Goal: Task Accomplishment & Management: Complete application form

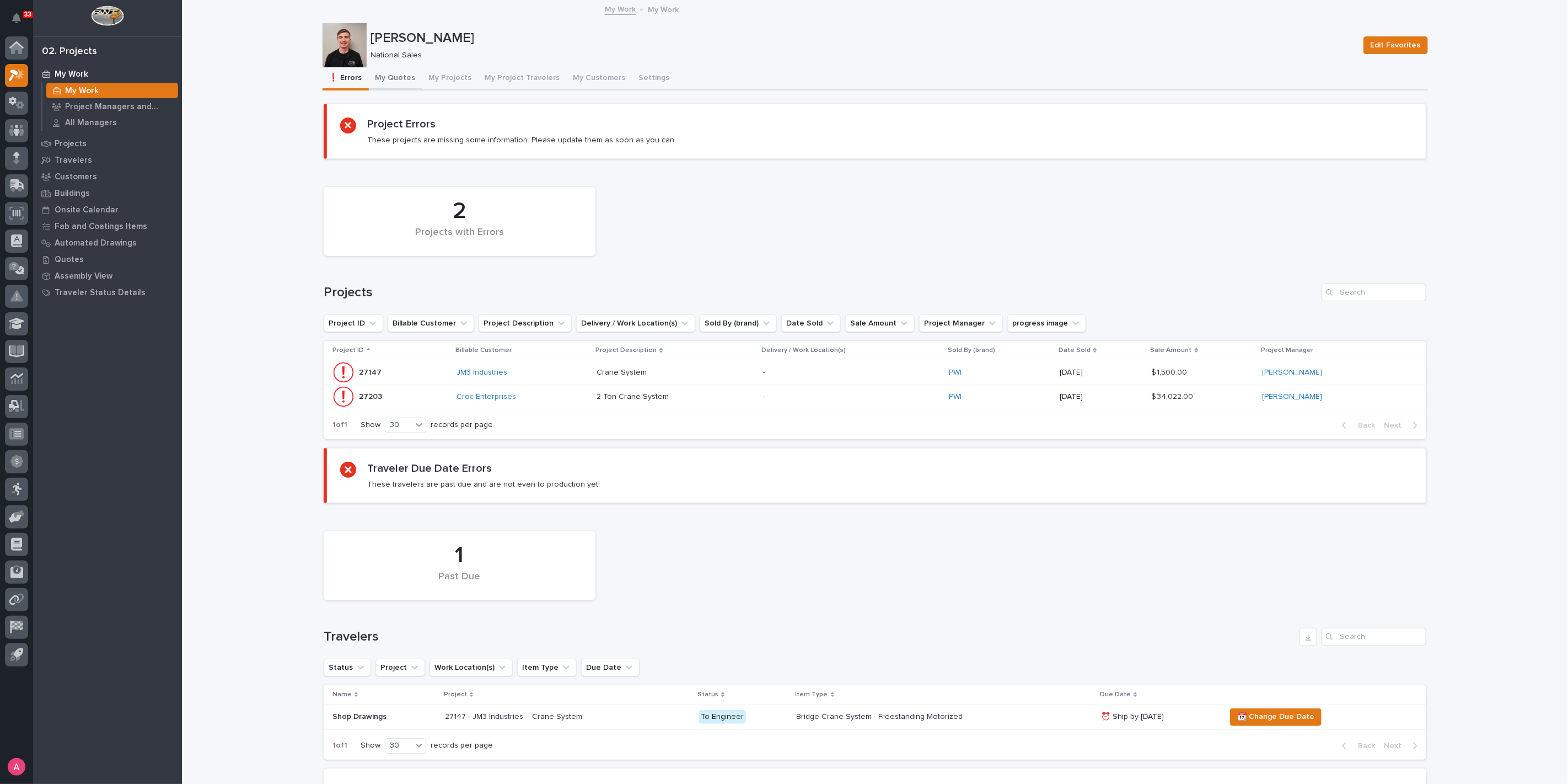
click at [384, 81] on button "My Quotes" at bounding box center [395, 79] width 53 height 23
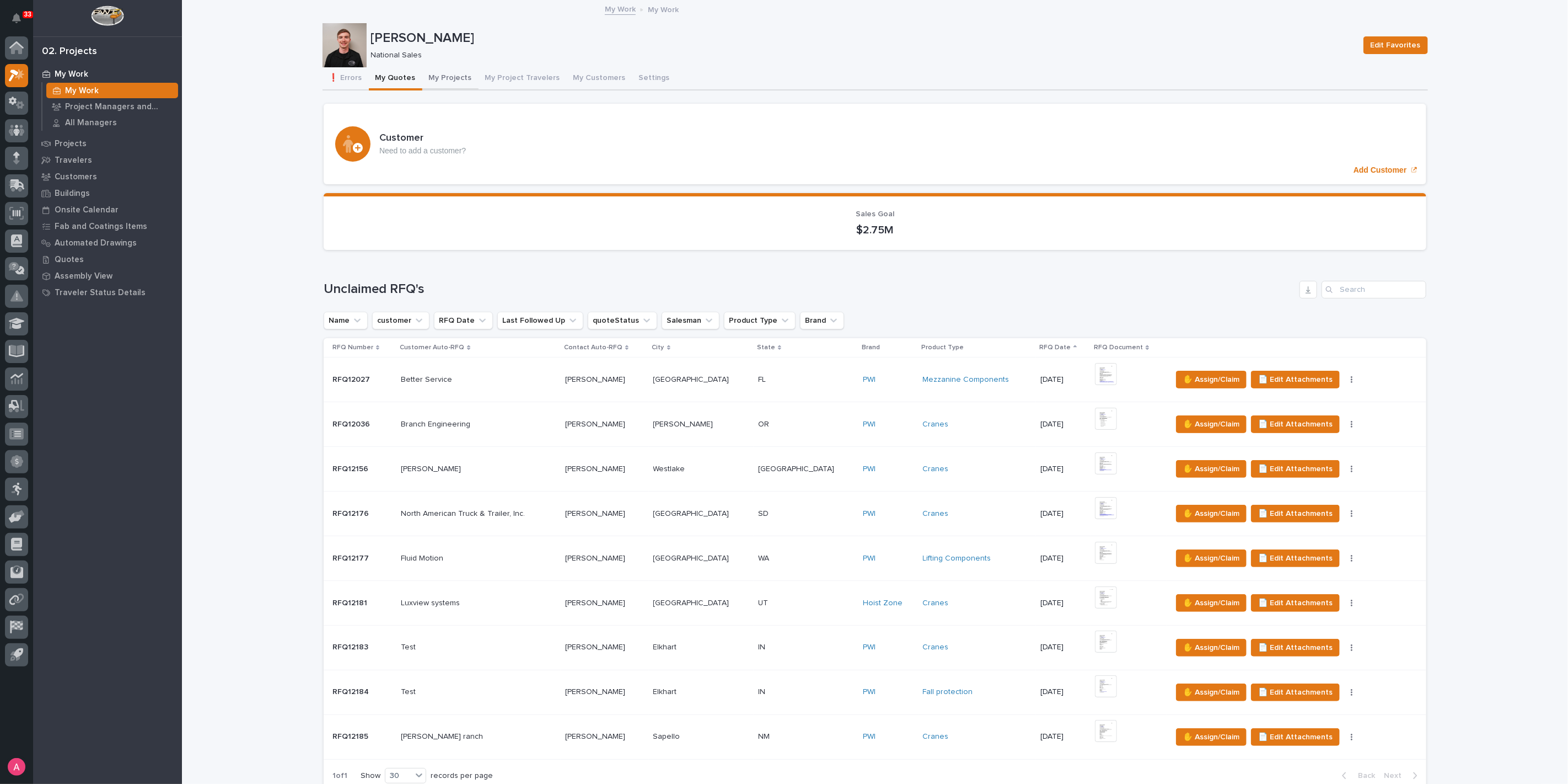
click at [438, 78] on button "My Projects" at bounding box center [451, 79] width 56 height 23
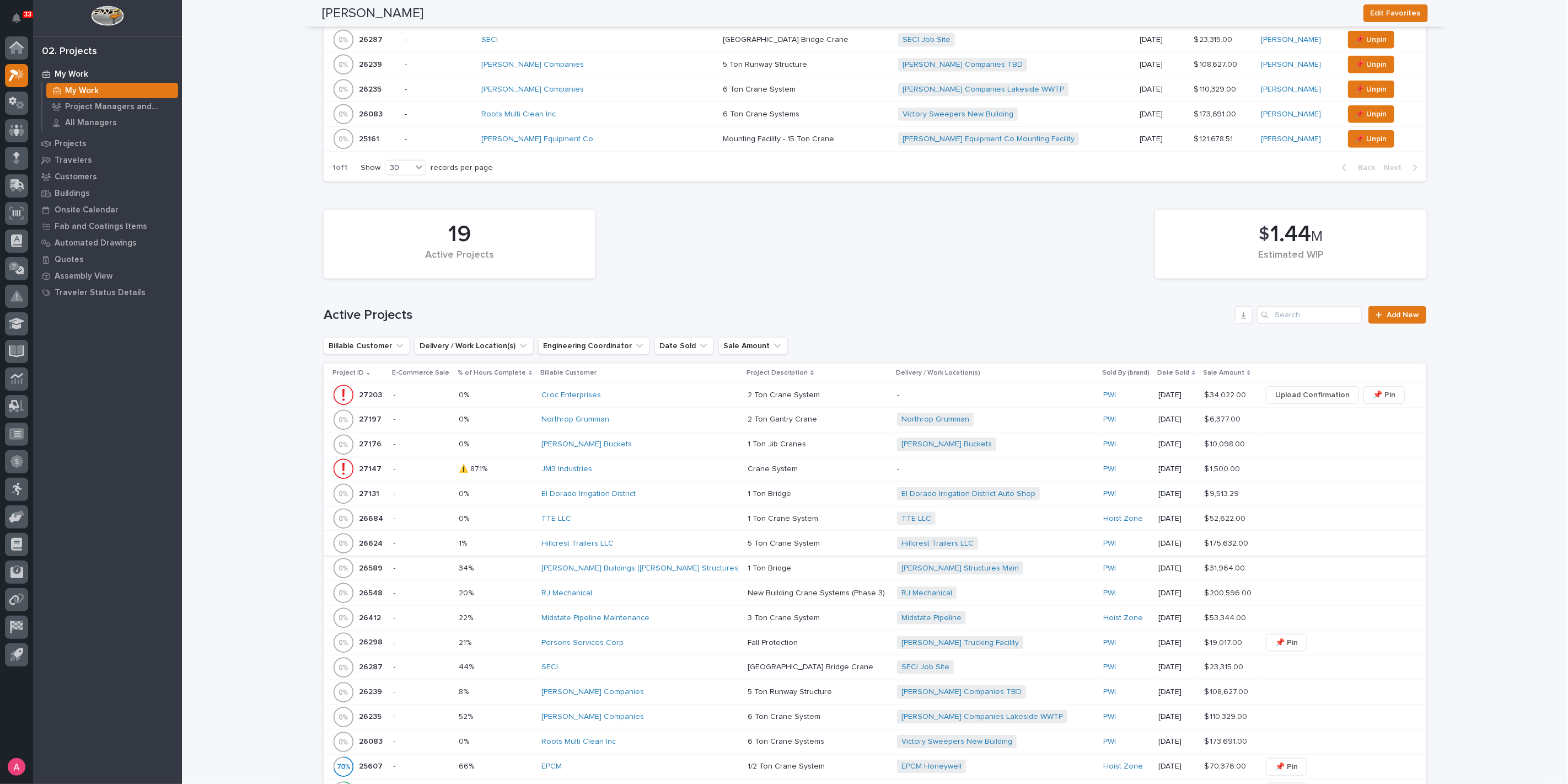
scroll to position [796, 0]
click at [1373, 391] on span "📌 Pin" at bounding box center [1384, 394] width 23 height 13
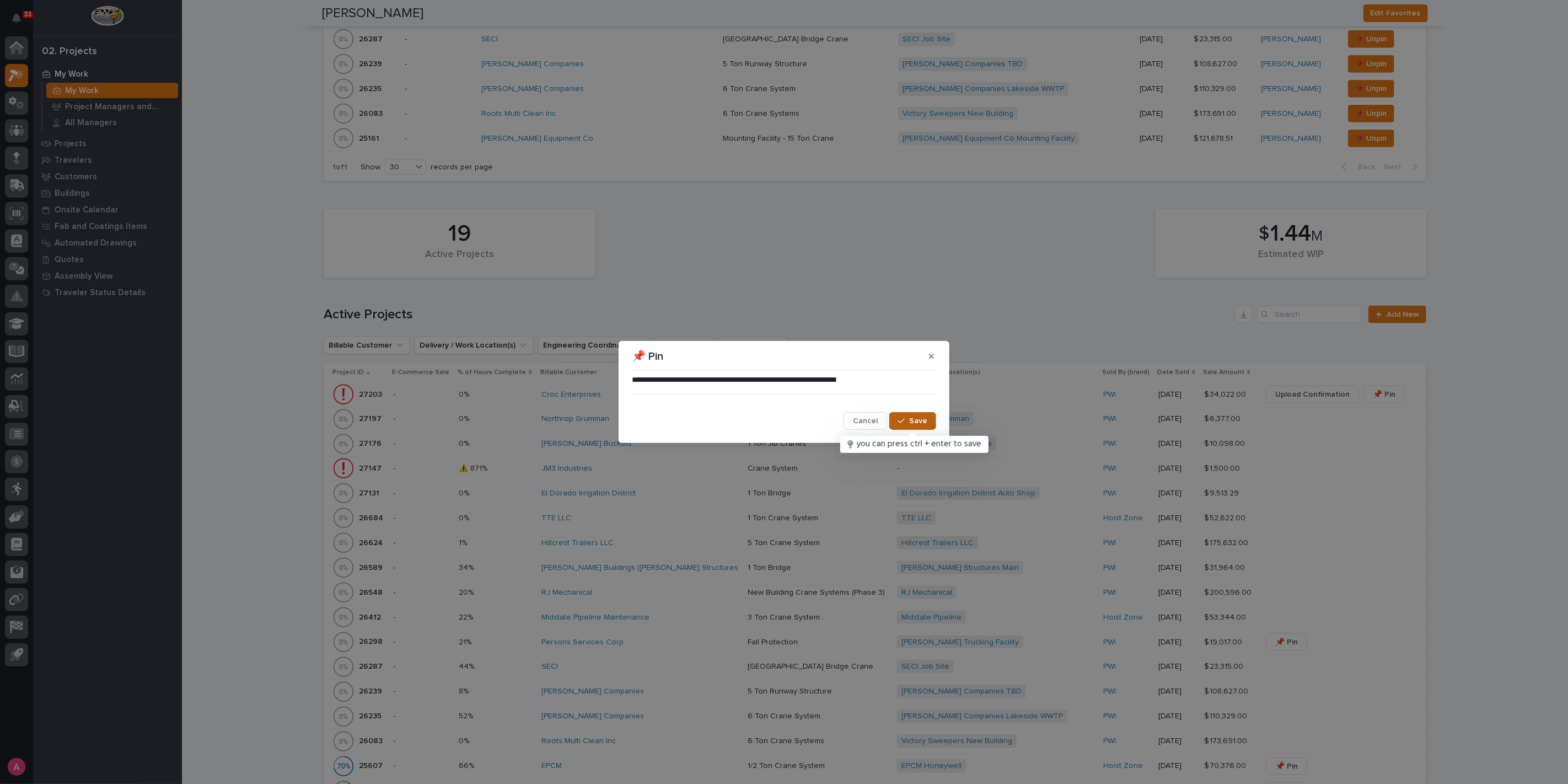
click at [910, 413] on button "Save" at bounding box center [913, 421] width 47 height 18
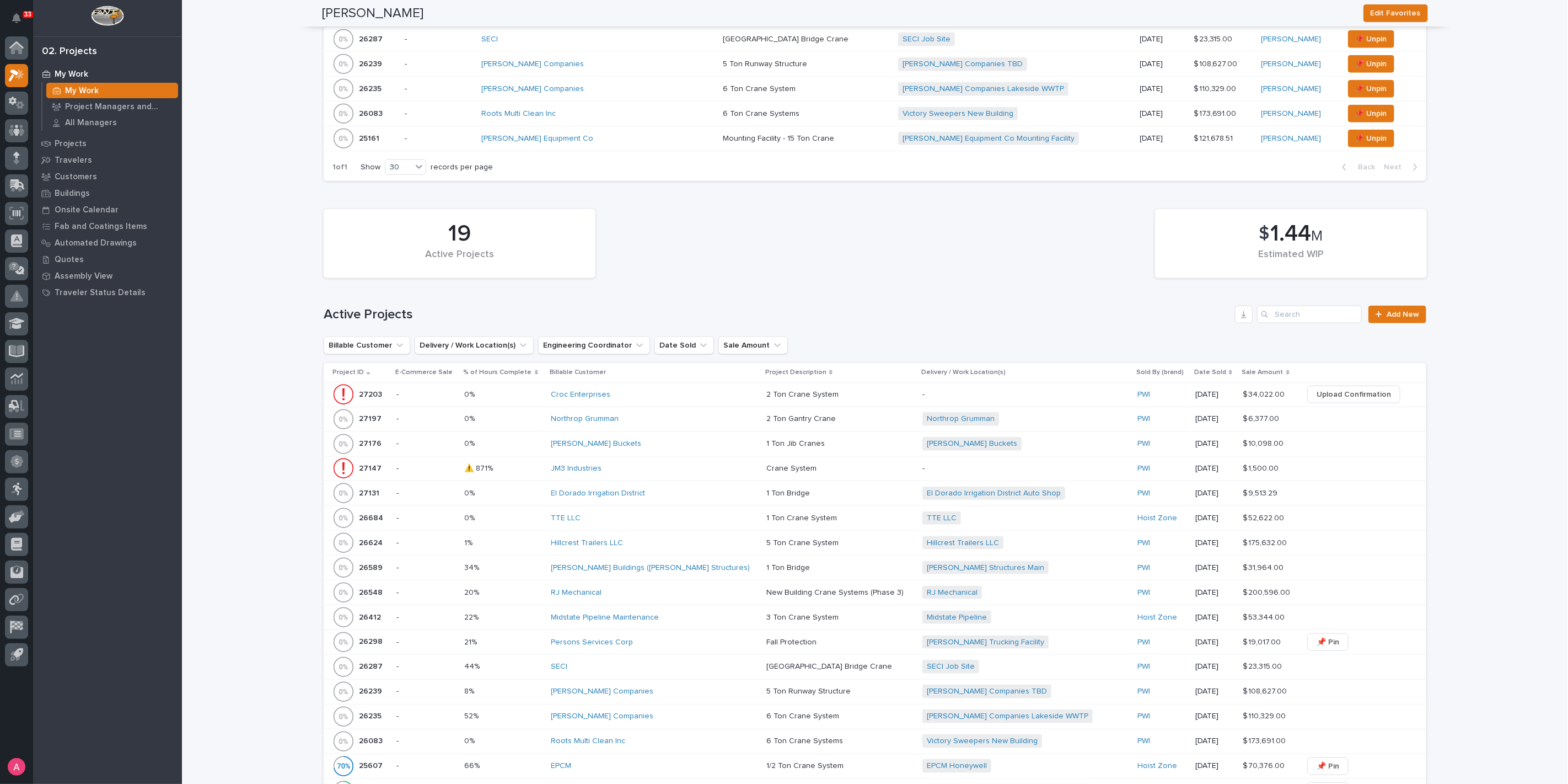
click at [707, 396] on div "Croc Enterprises" at bounding box center [648, 394] width 193 height 9
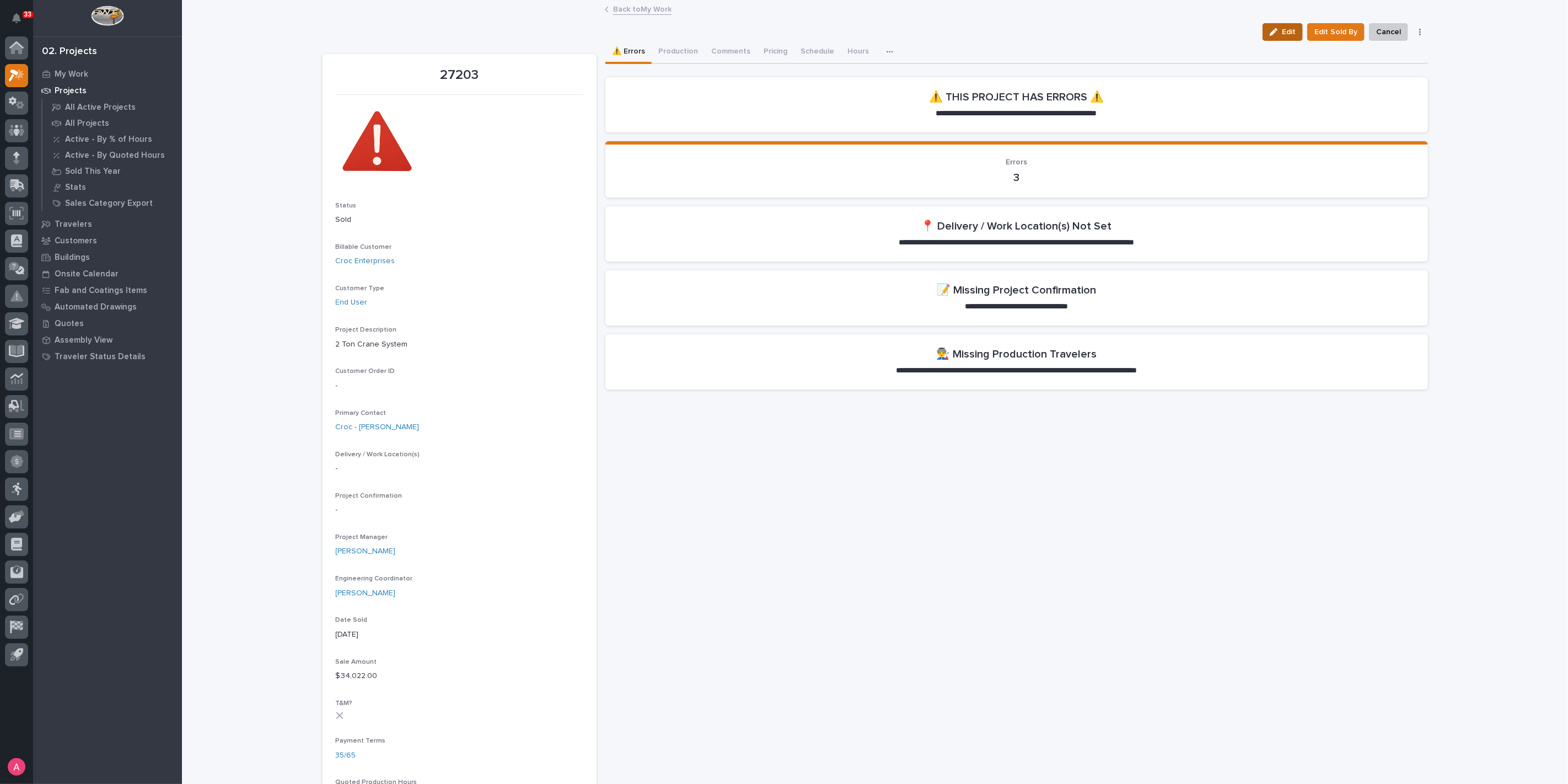
click at [1282, 31] on span "Edit" at bounding box center [1289, 32] width 14 height 10
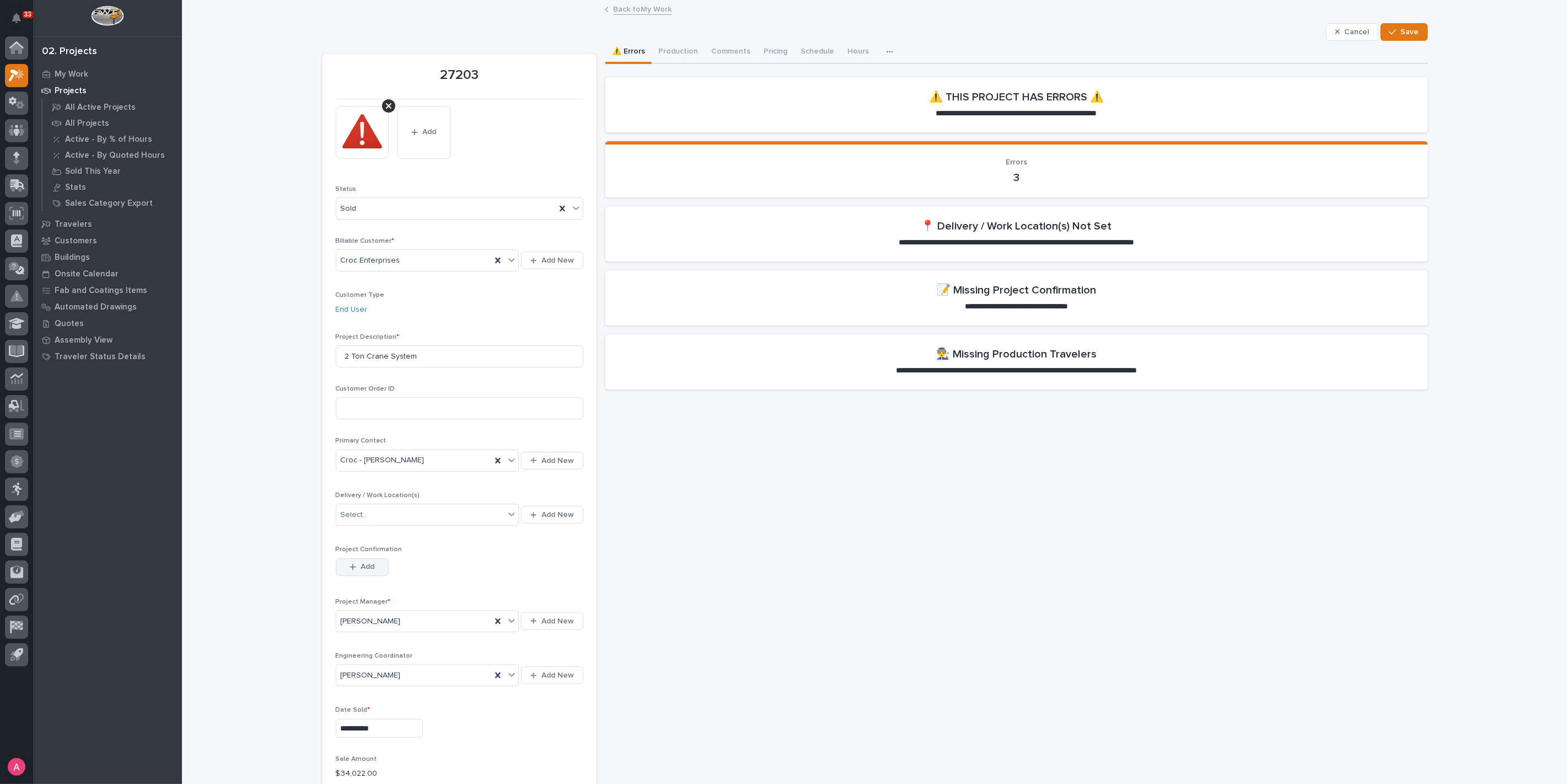
click at [352, 571] on button "Add" at bounding box center [362, 567] width 53 height 18
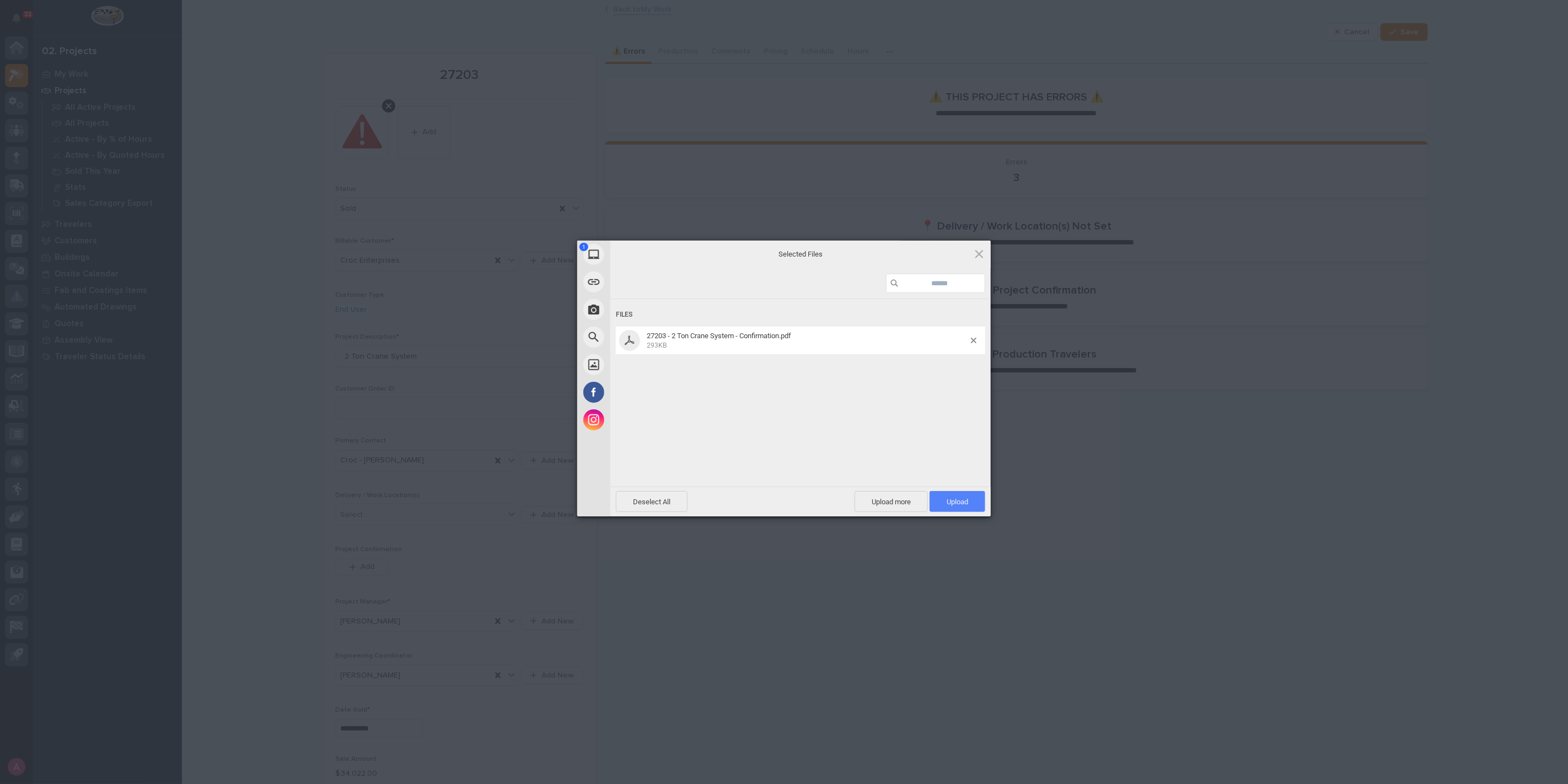
click at [962, 503] on span "Upload 1" at bounding box center [957, 502] width 21 height 9
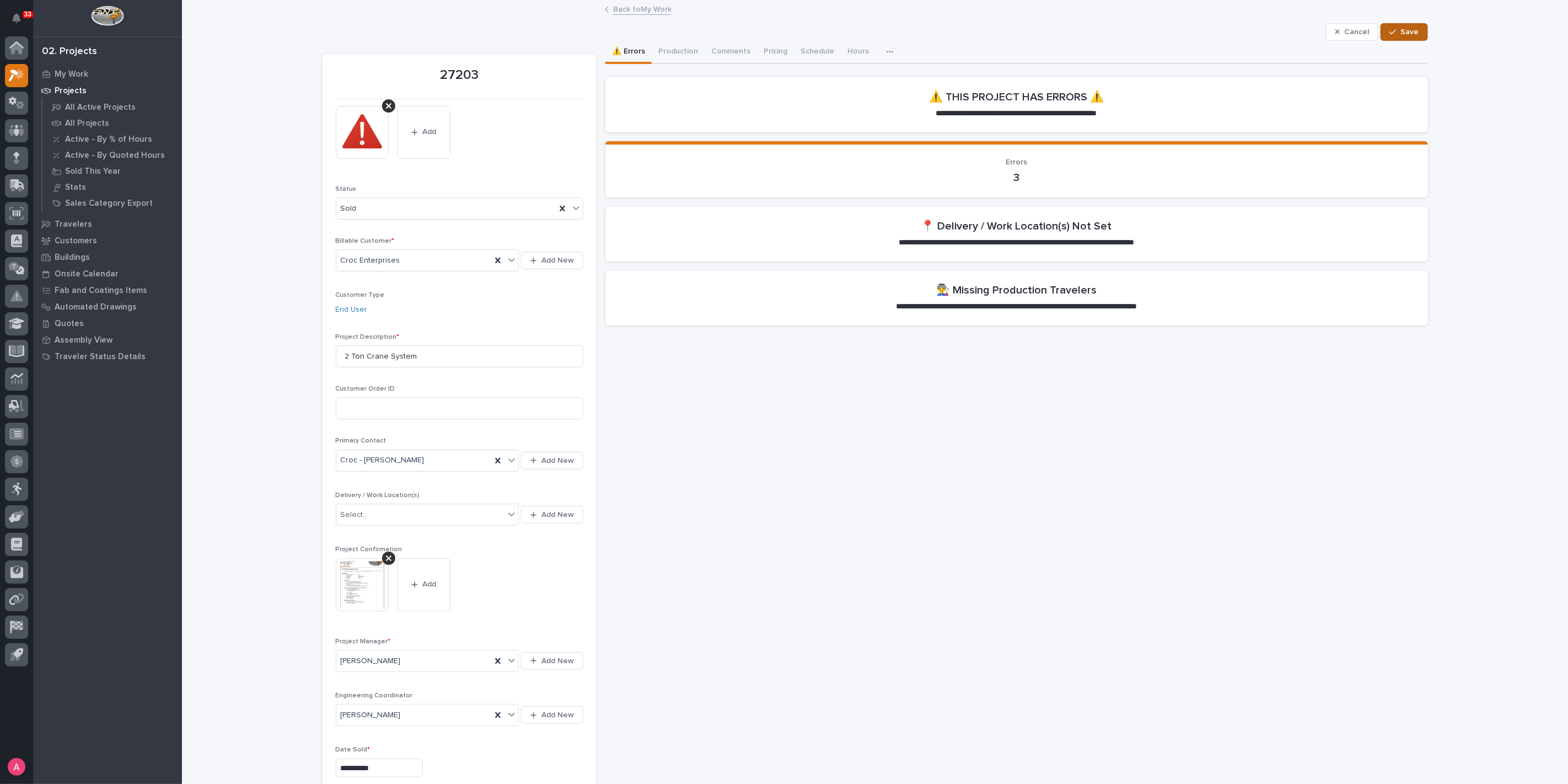
click at [1418, 28] on button "Save" at bounding box center [1404, 32] width 47 height 18
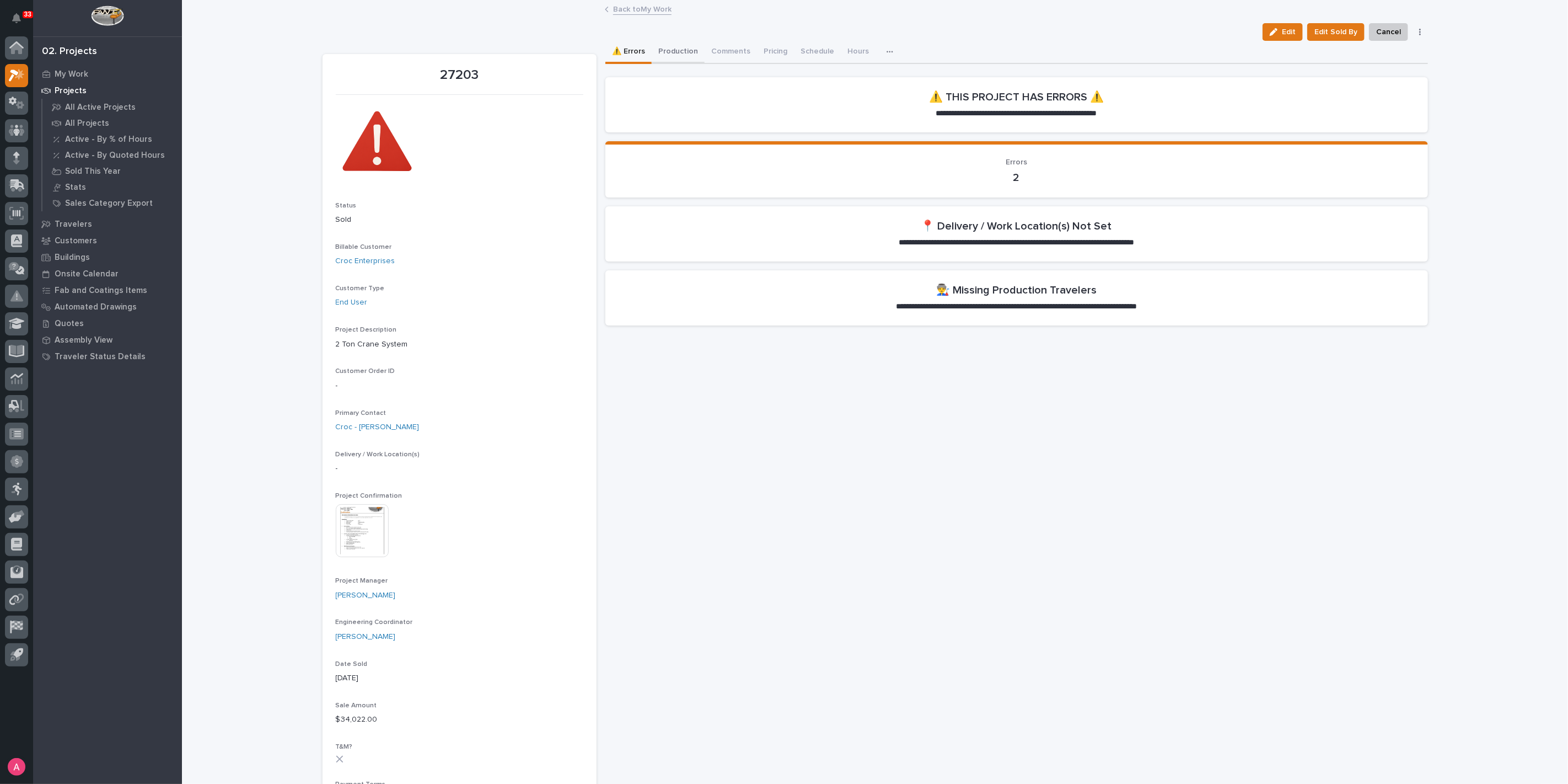
click at [686, 52] on button "Production" at bounding box center [678, 53] width 53 height 23
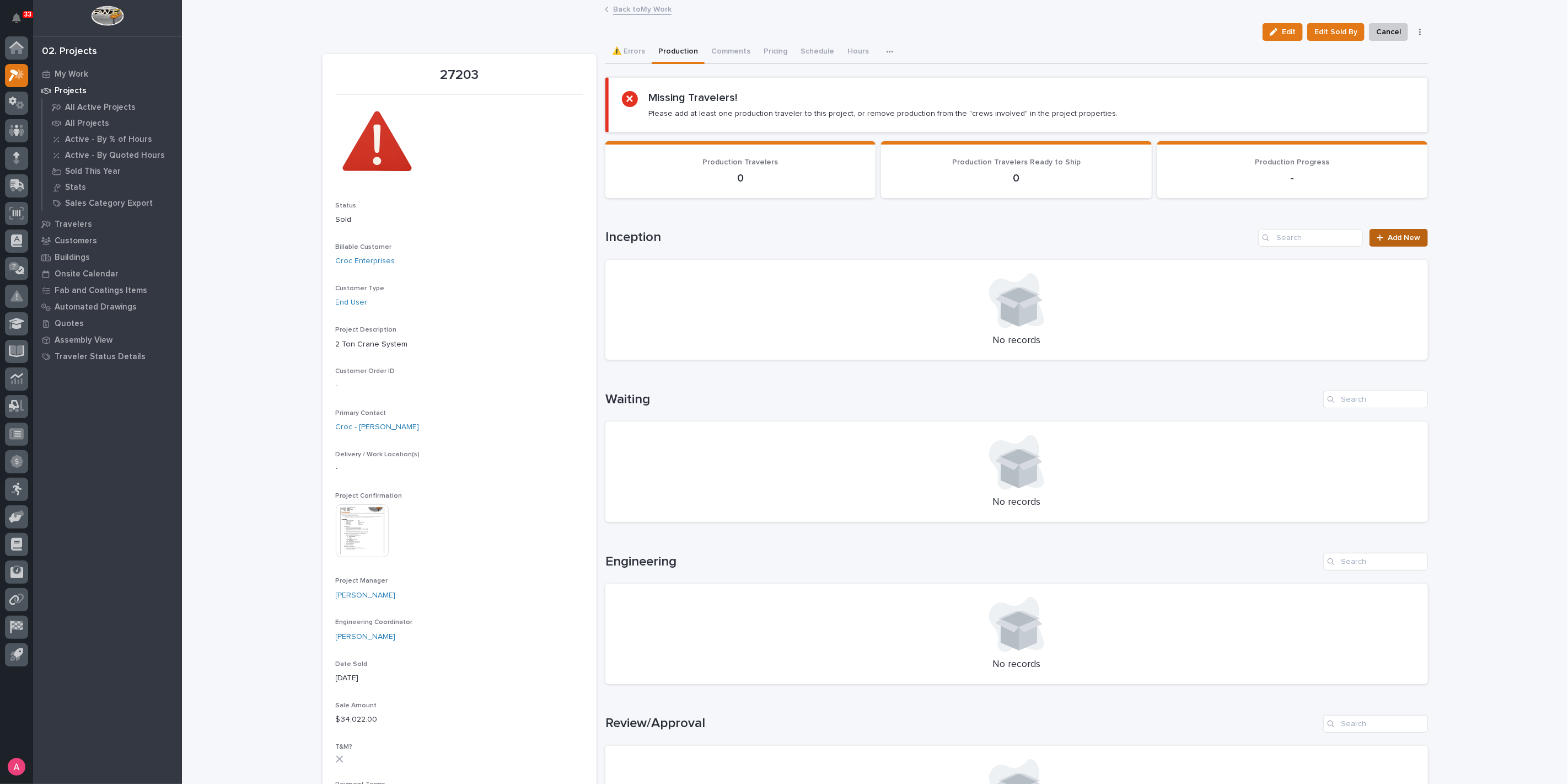
click at [1388, 241] on link "Add New" at bounding box center [1399, 237] width 58 height 18
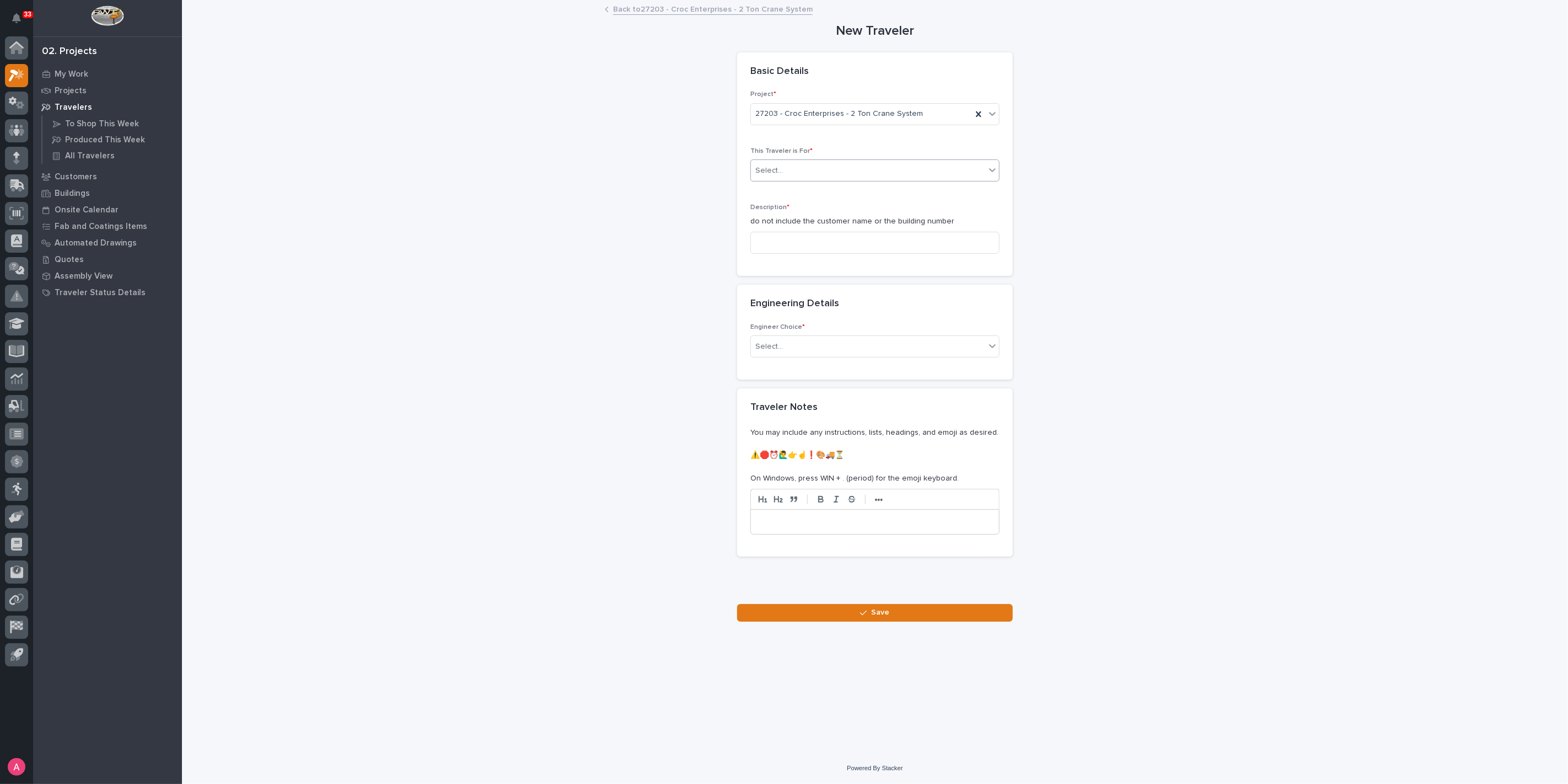
click at [863, 169] on div "Select..." at bounding box center [868, 171] width 234 height 18
click at [858, 195] on div "Production" at bounding box center [875, 191] width 248 height 20
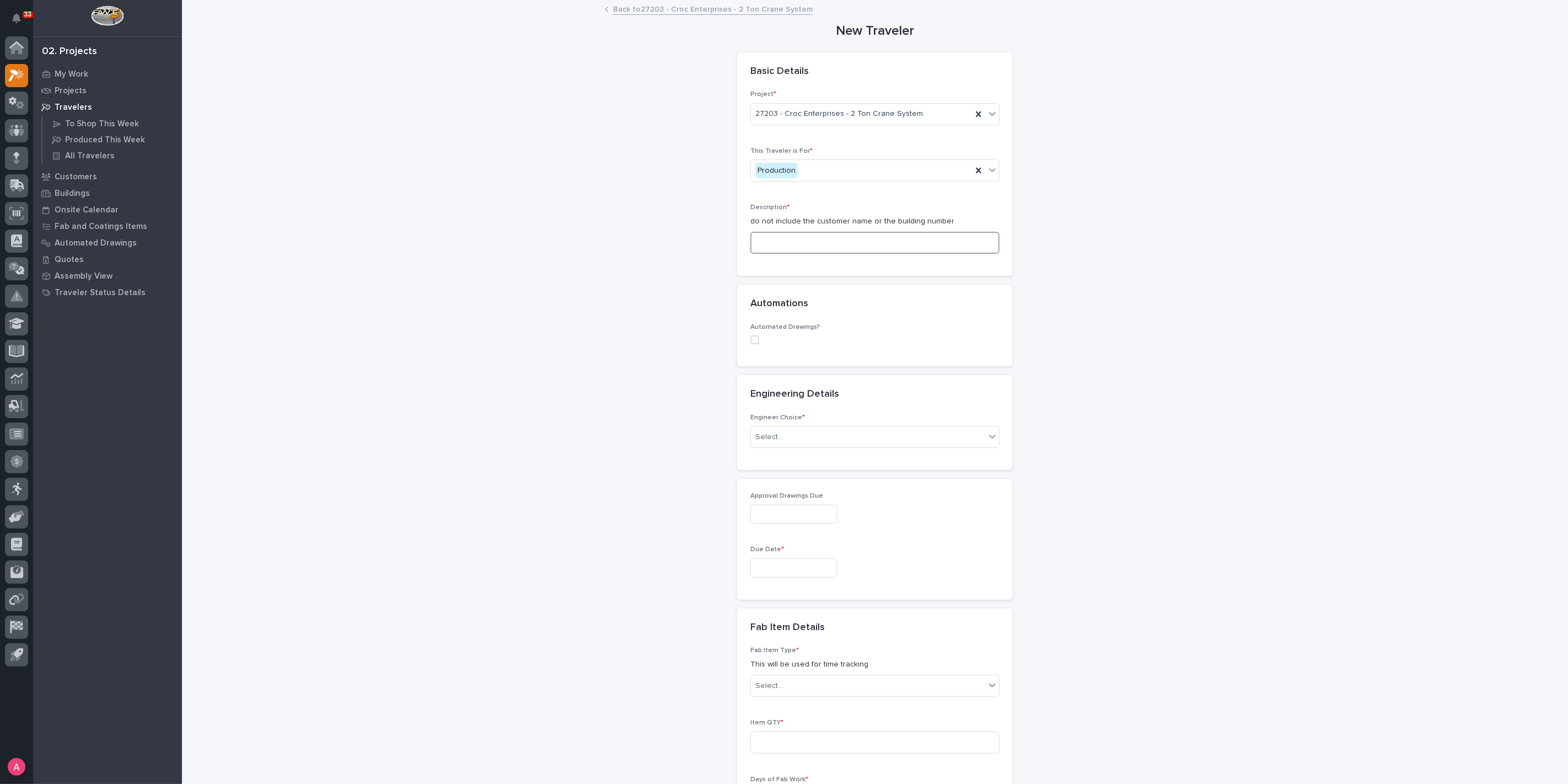
click at [850, 246] on input at bounding box center [875, 243] width 249 height 22
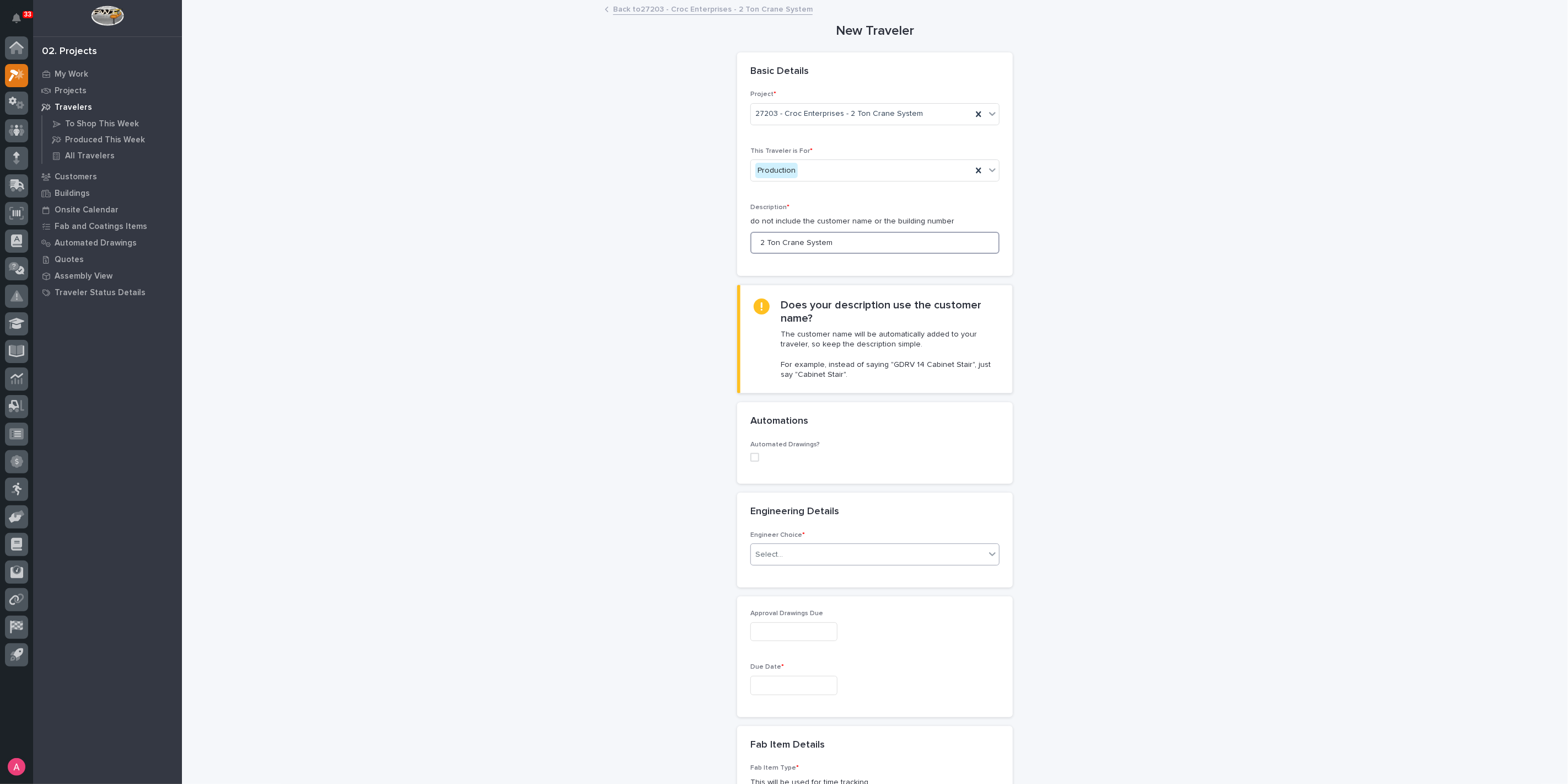
type input "2 Ton Crane System"
click at [816, 554] on div "Select..." at bounding box center [868, 555] width 234 height 18
click at [816, 598] on div "I want my coordinator to choose an engineer" at bounding box center [870, 594] width 248 height 20
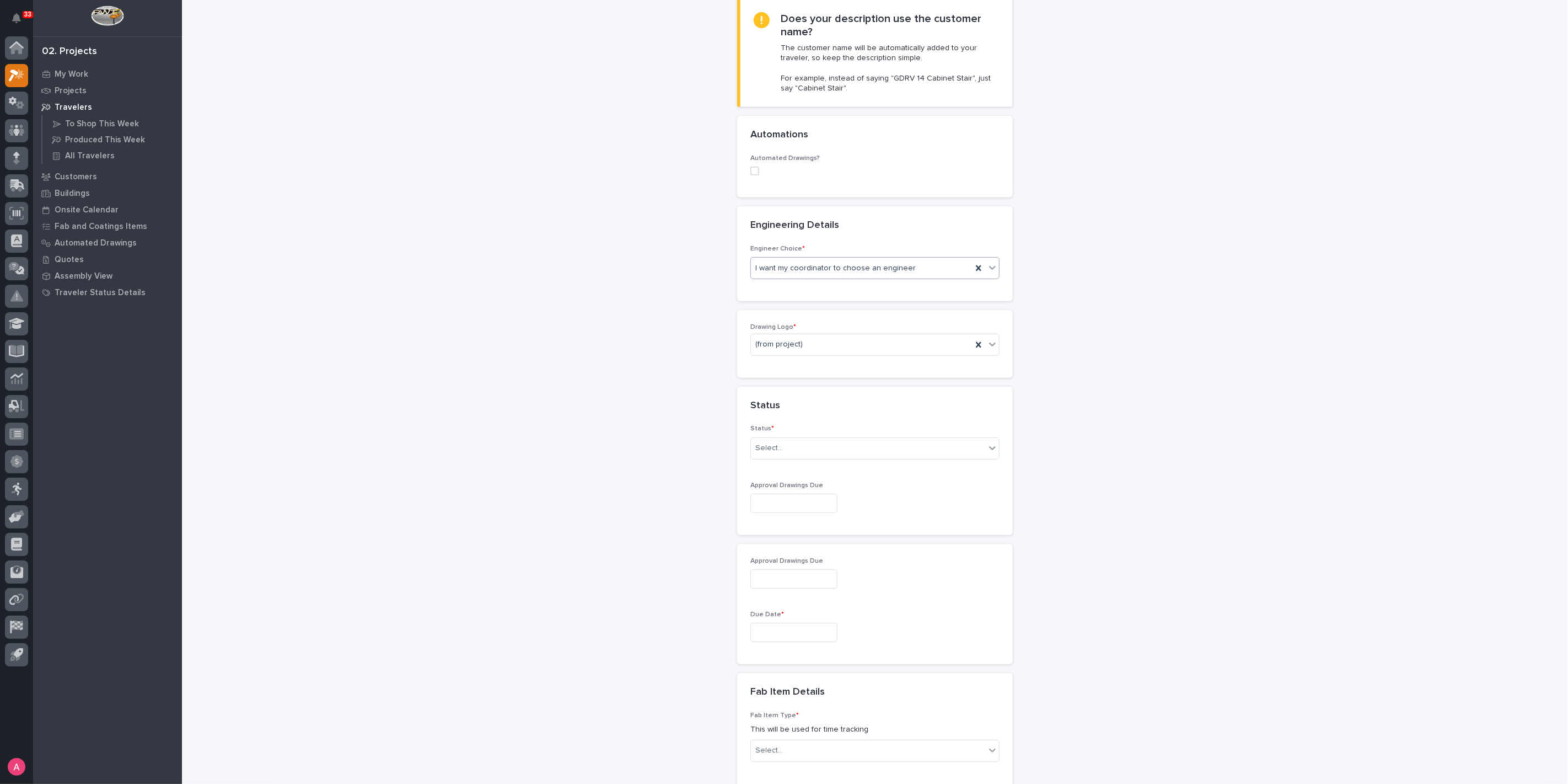
scroll to position [295, 0]
click at [817, 433] on div "Select..." at bounding box center [868, 439] width 234 height 18
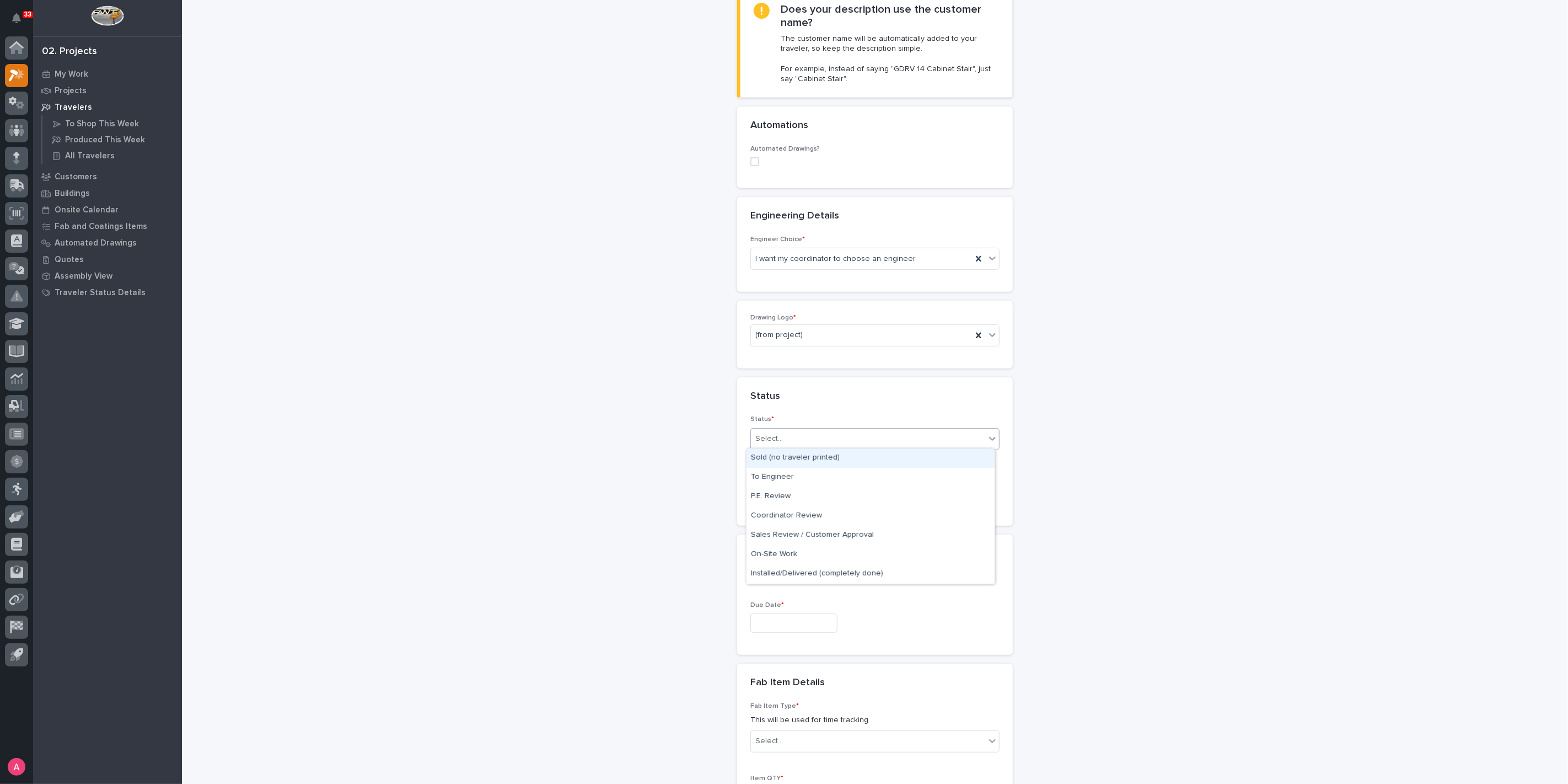
click at [797, 460] on div "Sold (no traveler printed)" at bounding box center [870, 458] width 248 height 20
click at [800, 497] on input "text" at bounding box center [794, 494] width 87 height 20
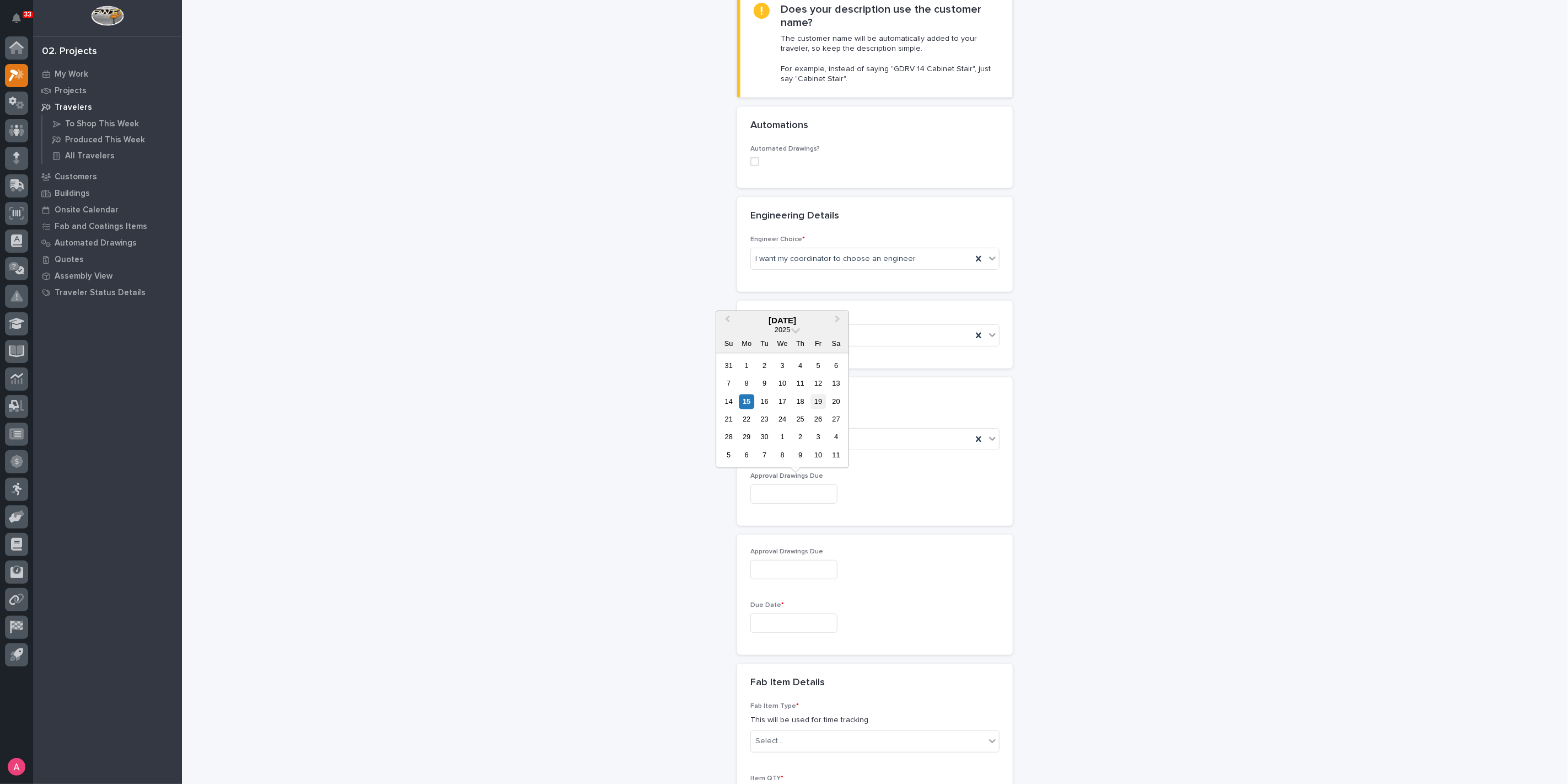
click at [822, 402] on div "19" at bounding box center [819, 401] width 15 height 15
type input "**********"
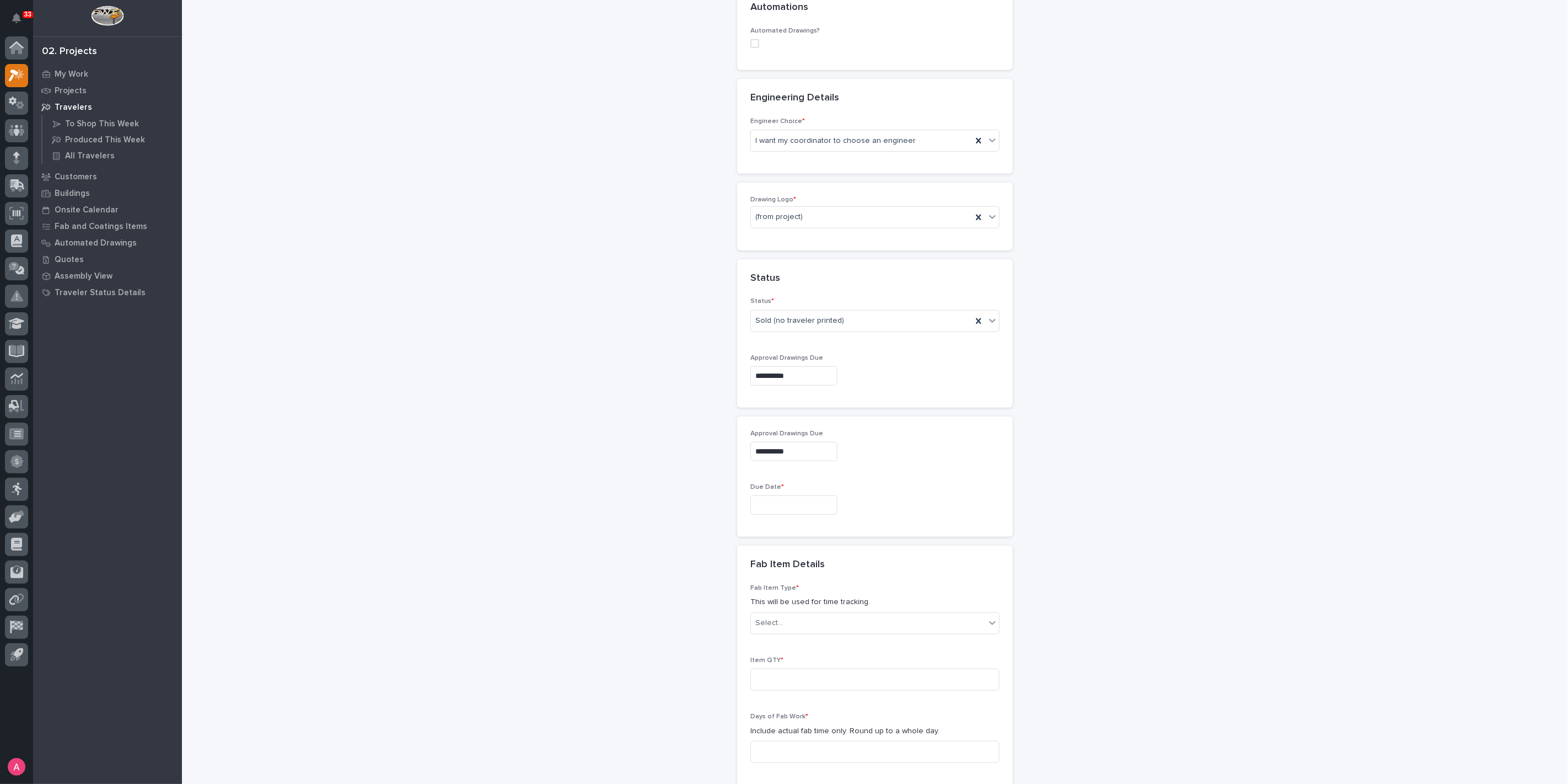
scroll to position [418, 0]
click at [796, 506] on input "text" at bounding box center [794, 501] width 87 height 20
click at [838, 328] on button "Next Month" at bounding box center [839, 327] width 18 height 18
click at [820, 425] on div "24" at bounding box center [819, 426] width 15 height 15
type input "**********"
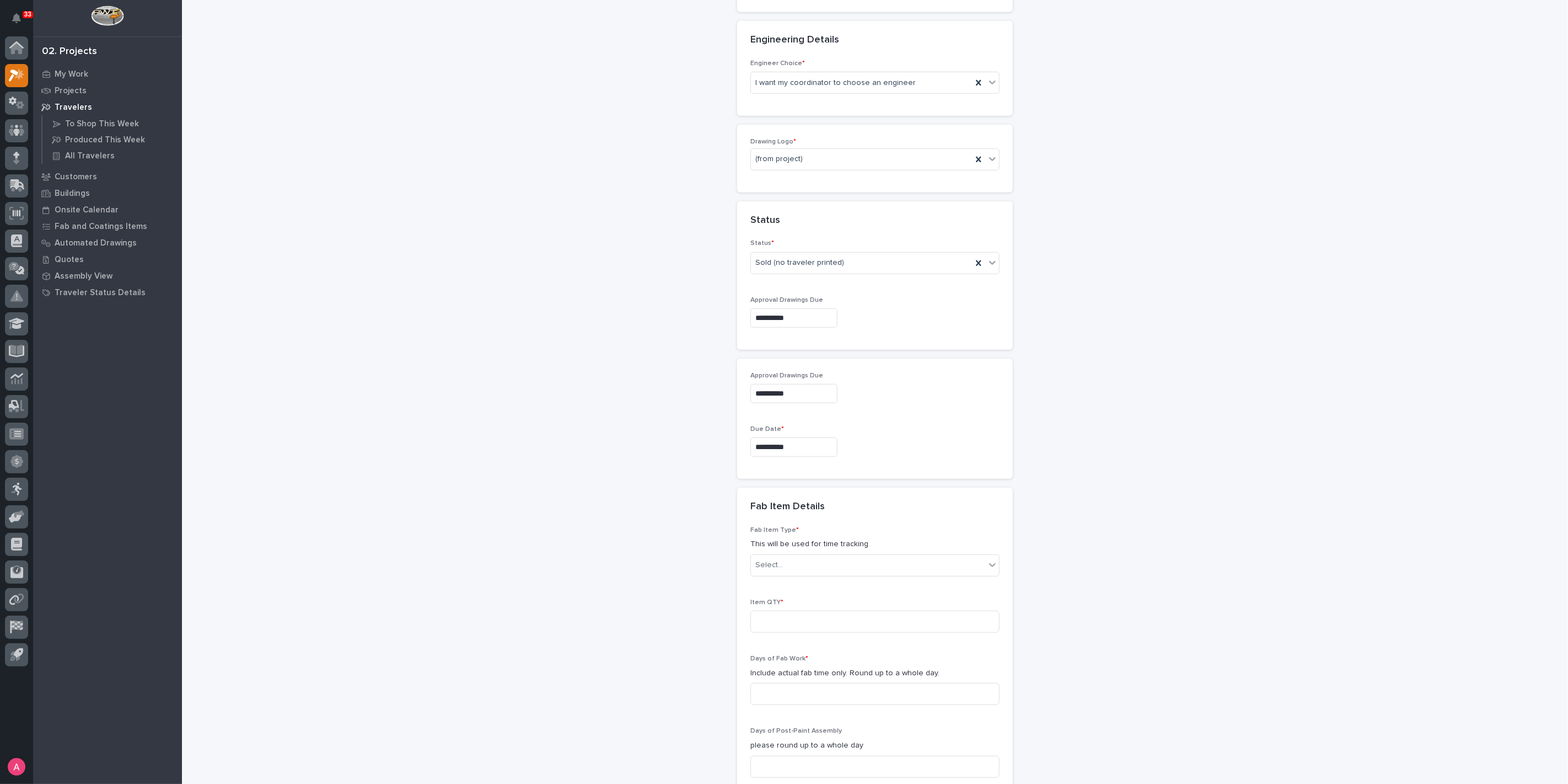
scroll to position [541, 0]
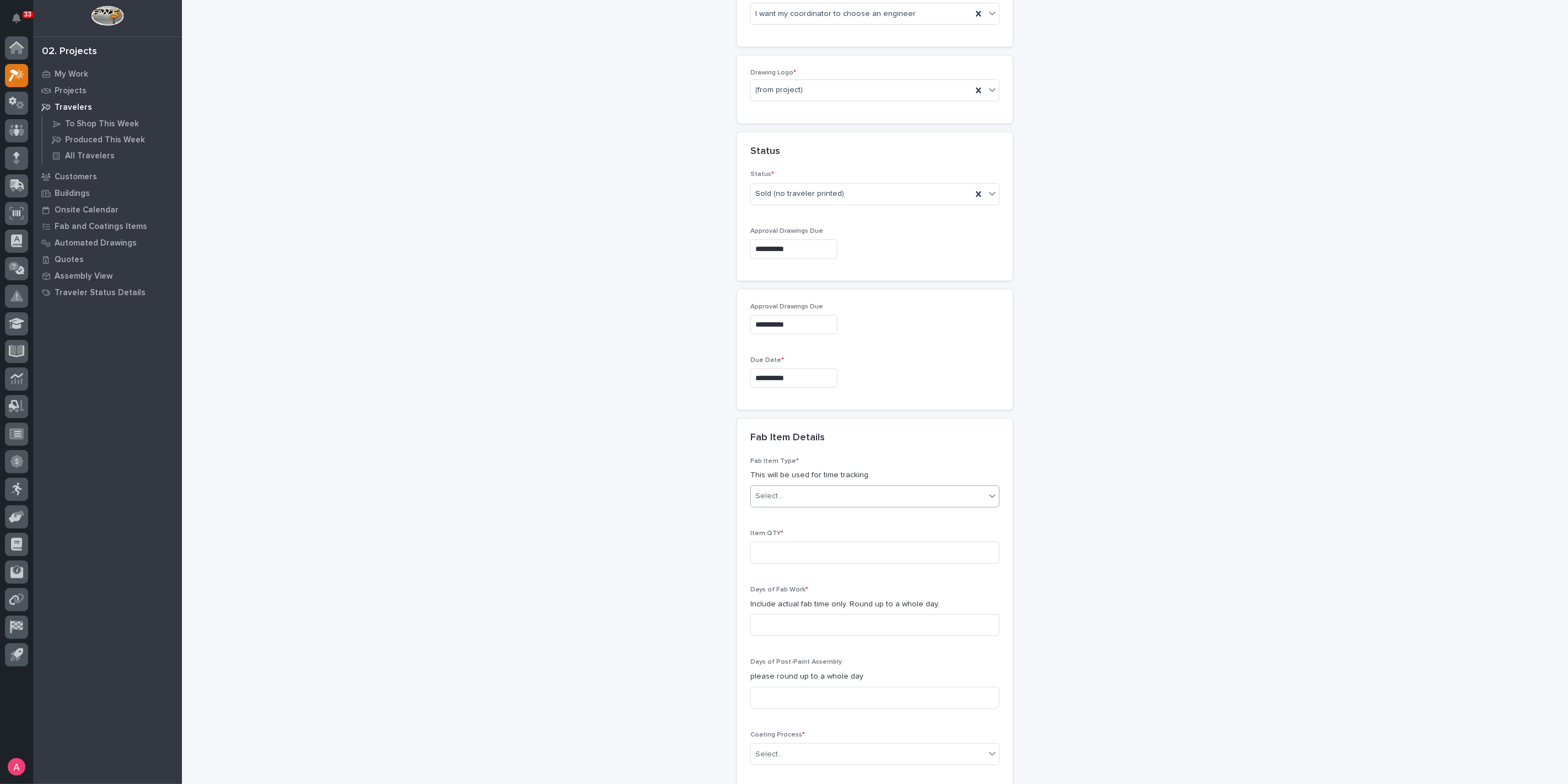
click at [823, 493] on div "Select..." at bounding box center [868, 496] width 234 height 18
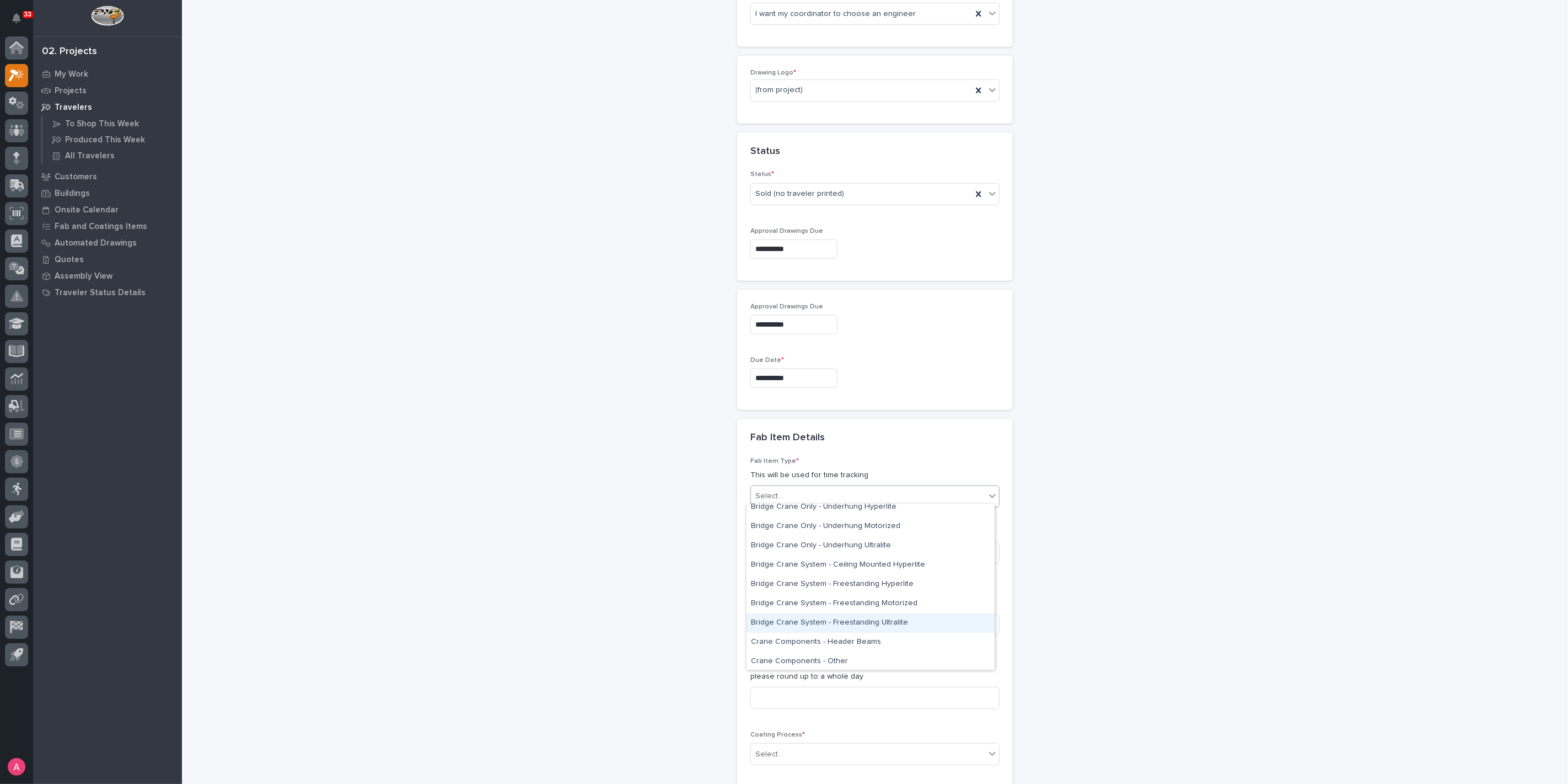
click at [869, 621] on div "Bridge Crane System - Freestanding Ultralite" at bounding box center [870, 623] width 248 height 20
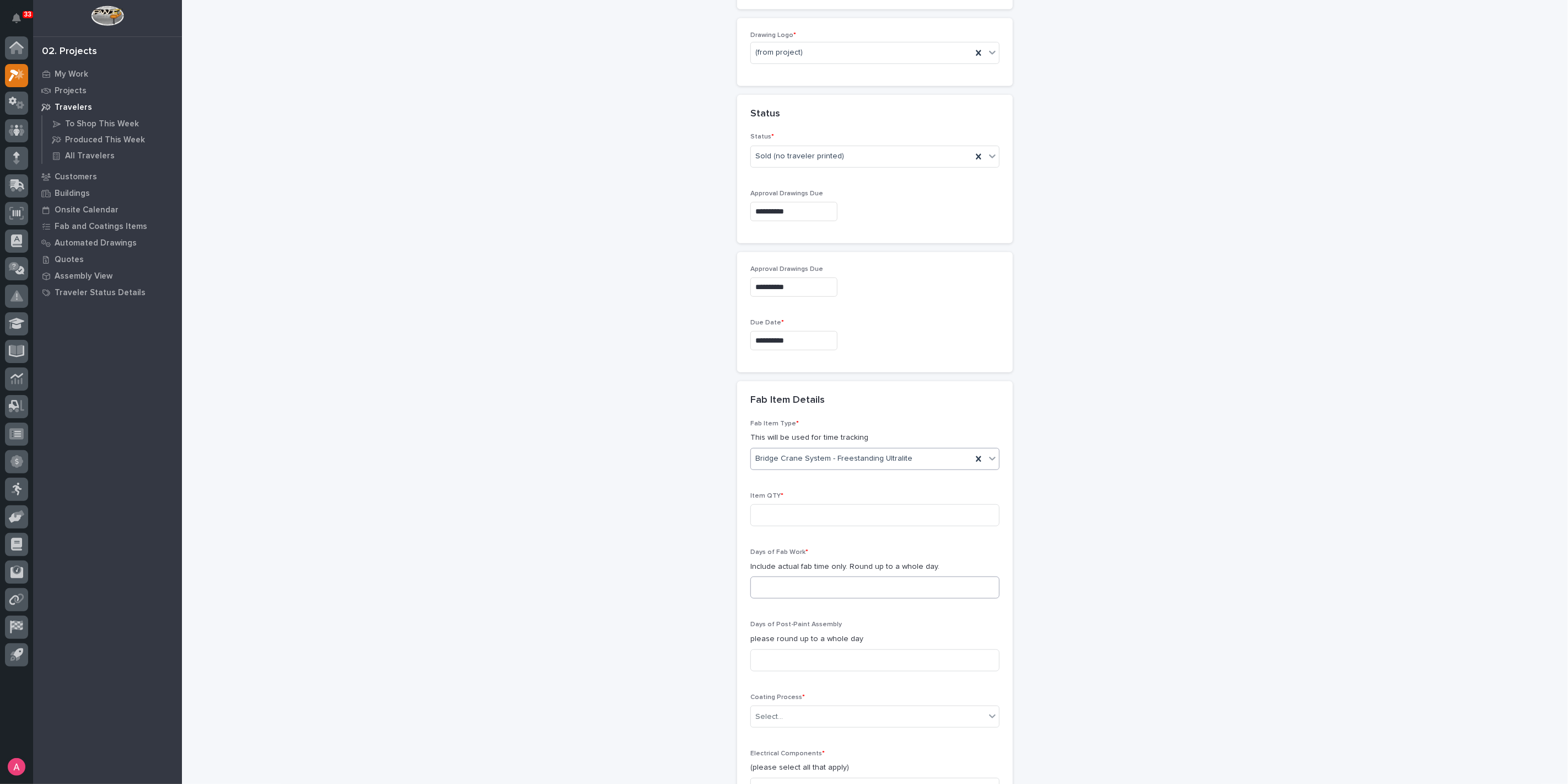
scroll to position [602, 0]
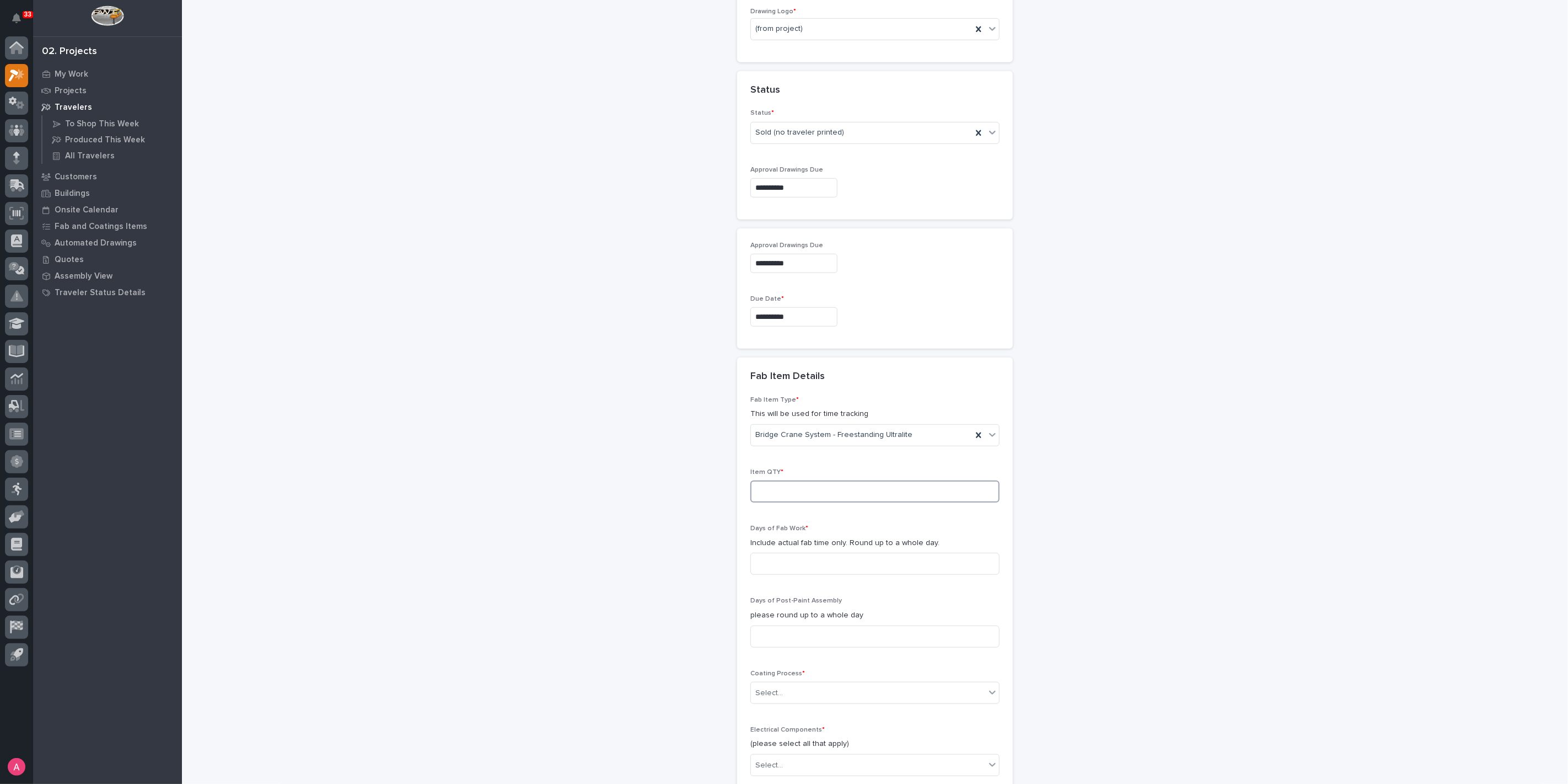
click at [800, 486] on input at bounding box center [875, 492] width 249 height 22
type input "1"
click at [875, 561] on input at bounding box center [875, 564] width 249 height 22
type input "2"
type input "1"
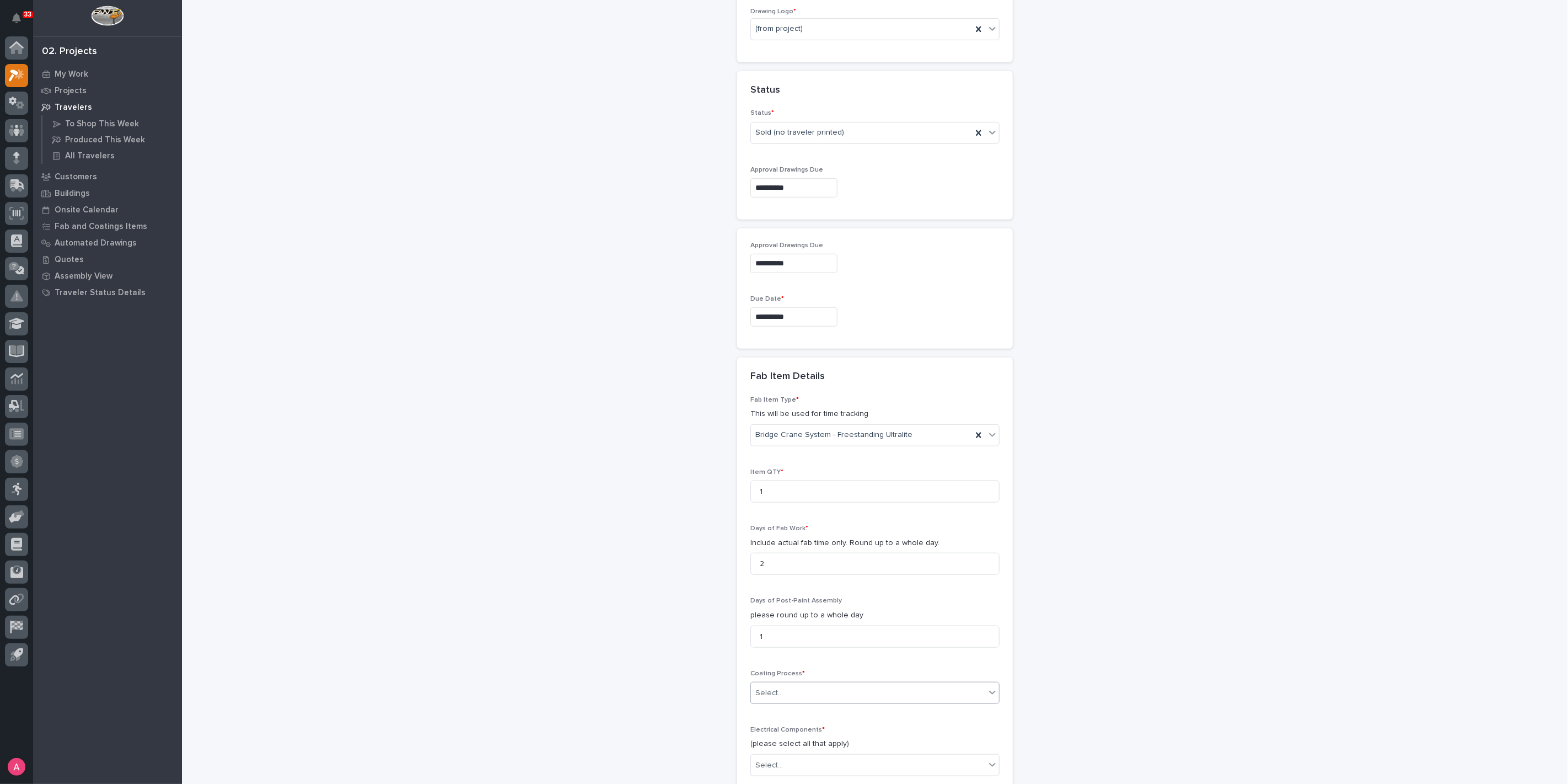
click at [808, 684] on div "Select..." at bounding box center [868, 693] width 234 height 18
click at [797, 728] on div "In-House Paint/Powder" at bounding box center [870, 730] width 248 height 20
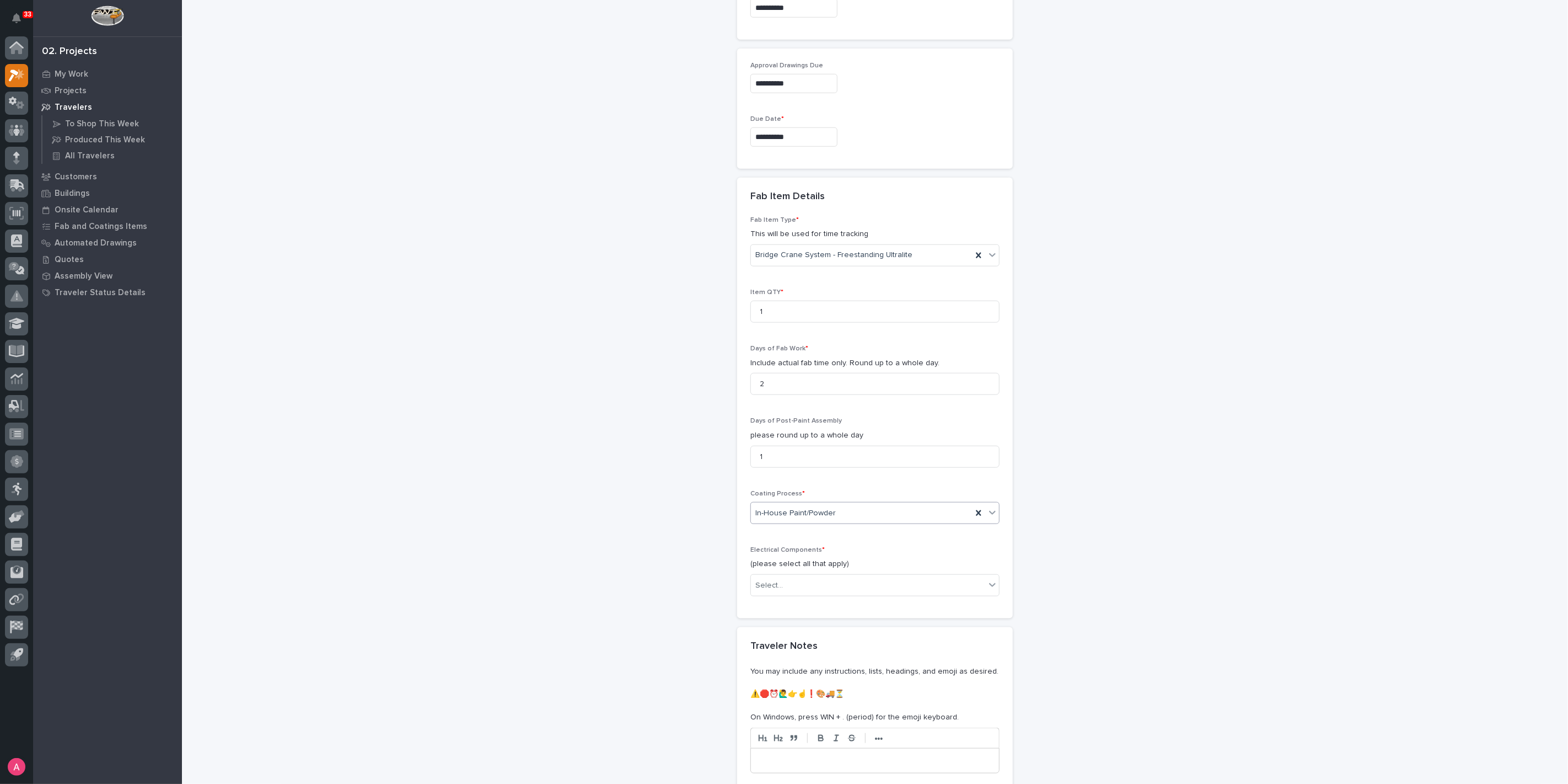
scroll to position [786, 0]
click at [810, 580] on div "Select..." at bounding box center [868, 581] width 234 height 18
click at [818, 656] on div "Electric Chain Hoist" at bounding box center [870, 656] width 248 height 20
click at [835, 571] on div "Electric Chain Hoist" at bounding box center [862, 581] width 221 height 20
click at [806, 678] on div "Radio Control" at bounding box center [870, 676] width 248 height 20
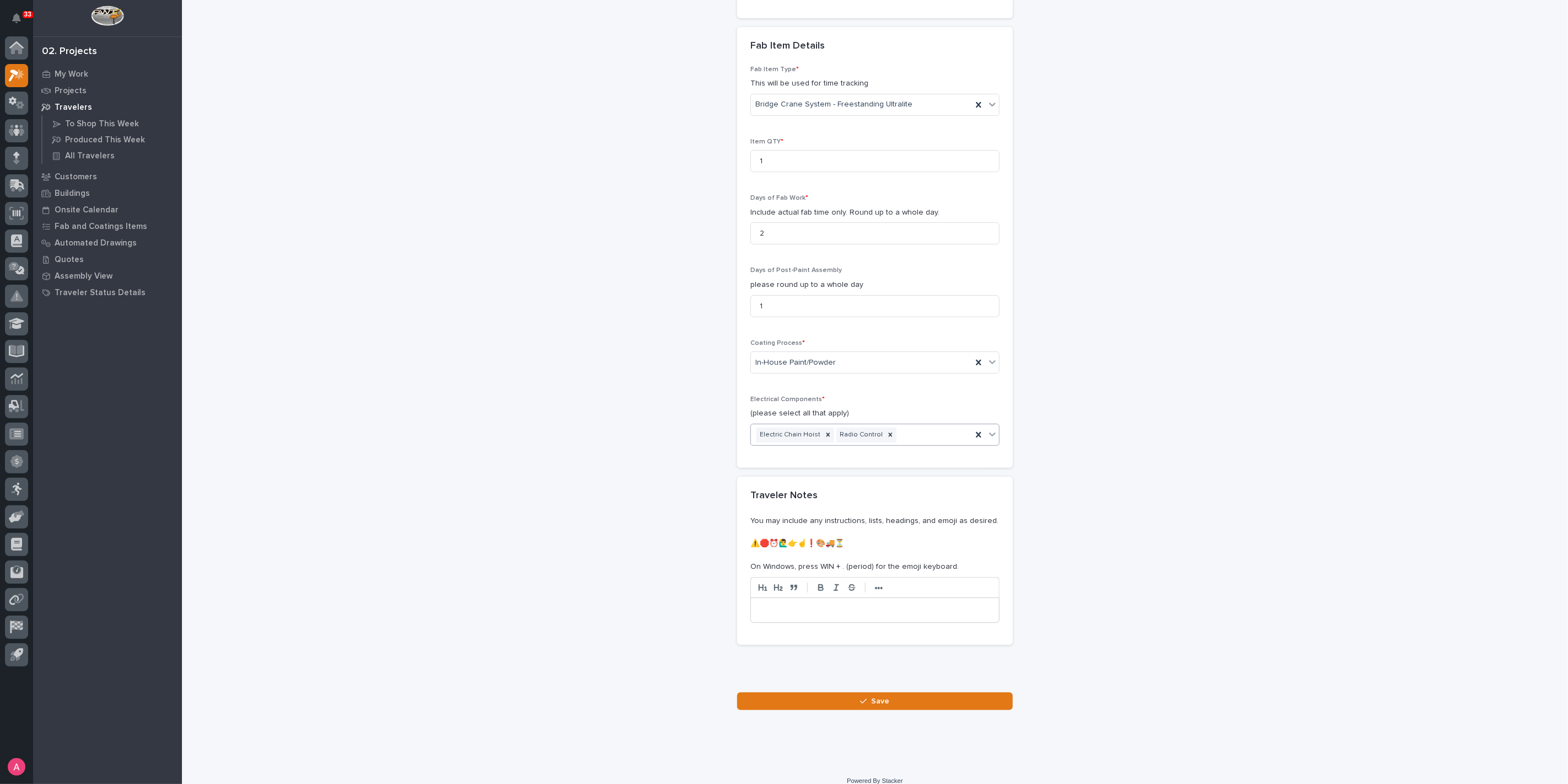
scroll to position [939, 0]
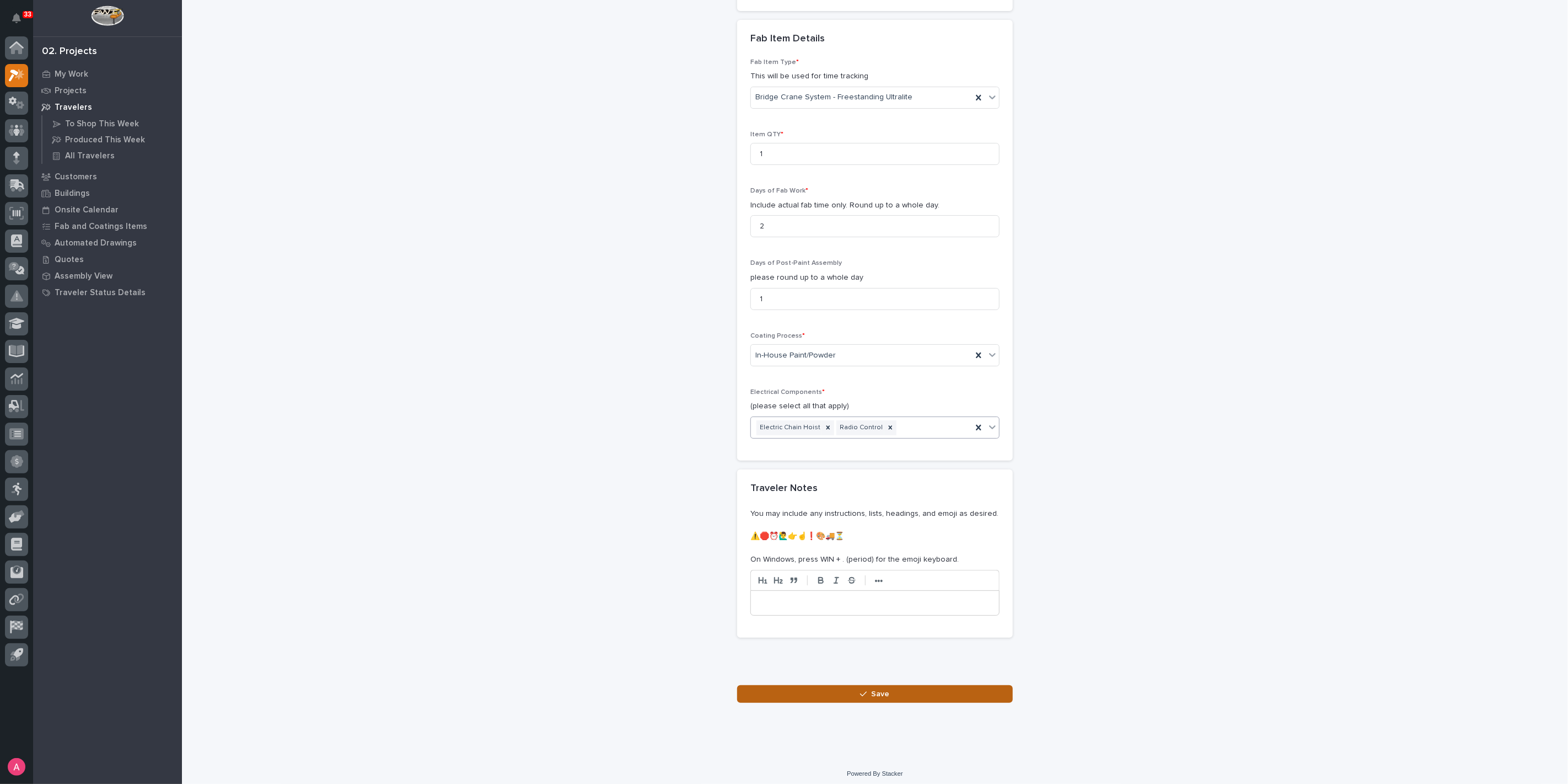
click at [863, 690] on icon "button" at bounding box center [863, 693] width 7 height 8
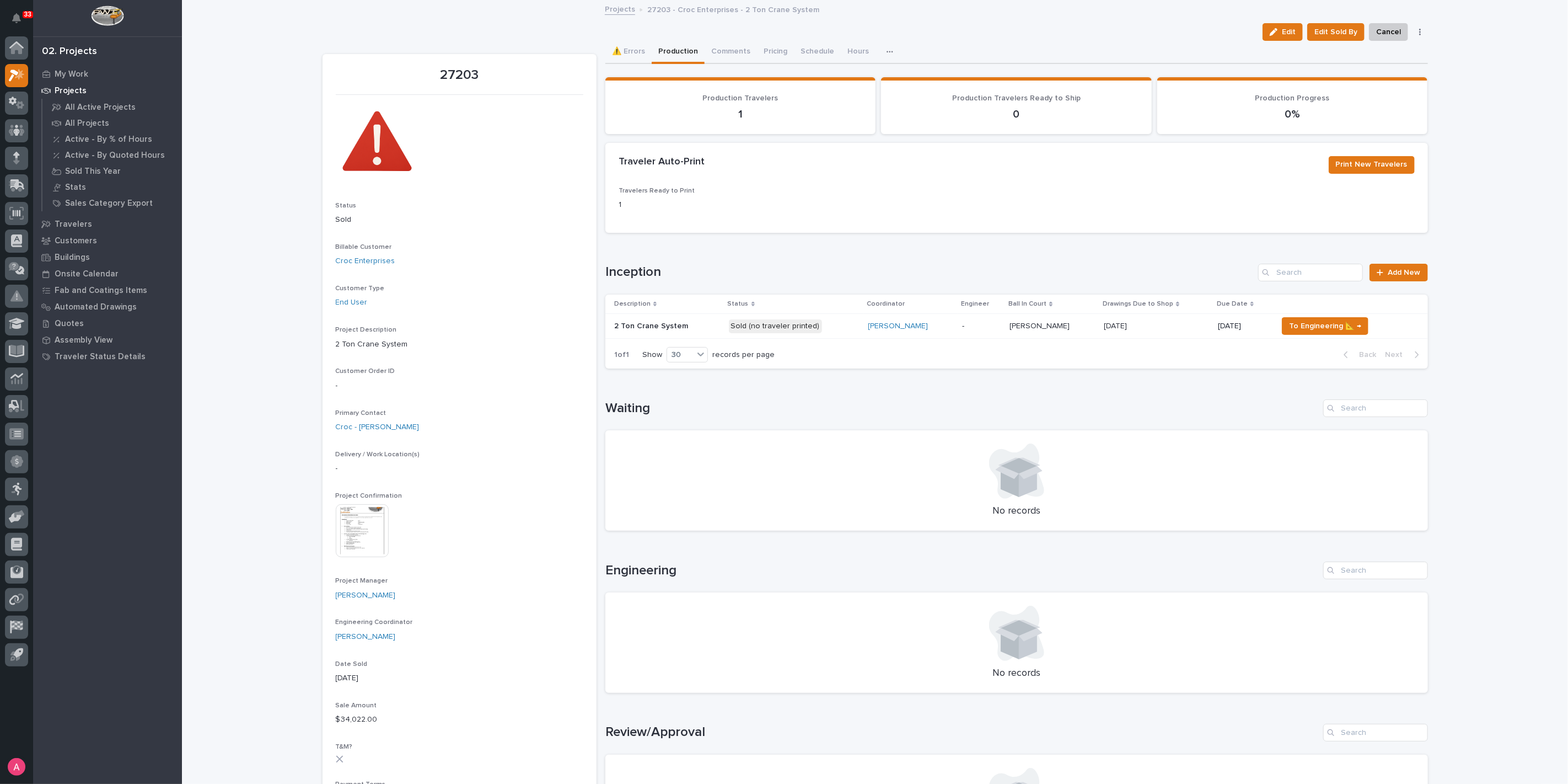
click at [958, 330] on td "-" at bounding box center [982, 326] width 48 height 25
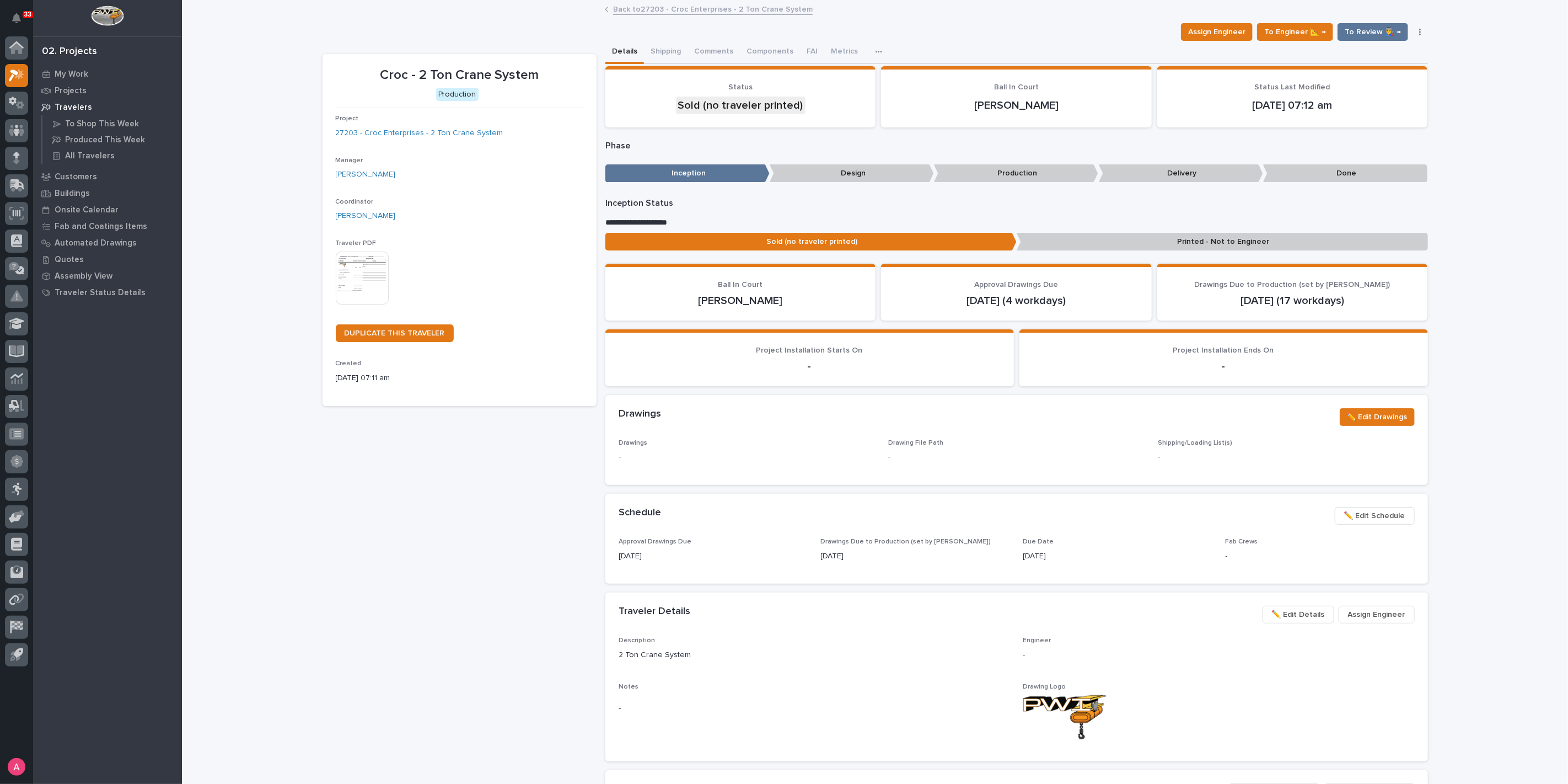
click at [361, 279] on img at bounding box center [362, 278] width 53 height 53
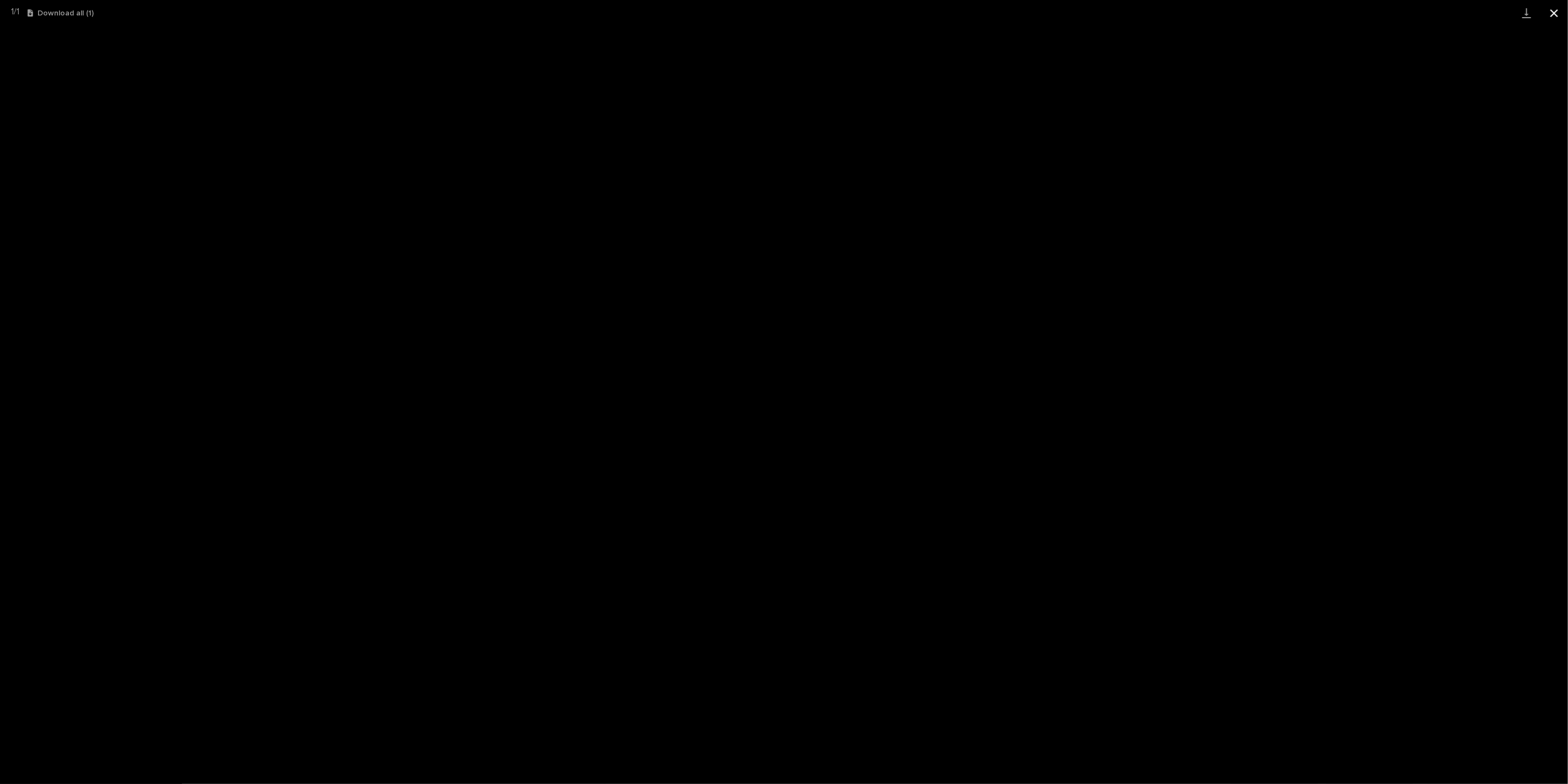
click at [1556, 9] on button "Close gallery" at bounding box center [1554, 13] width 28 height 26
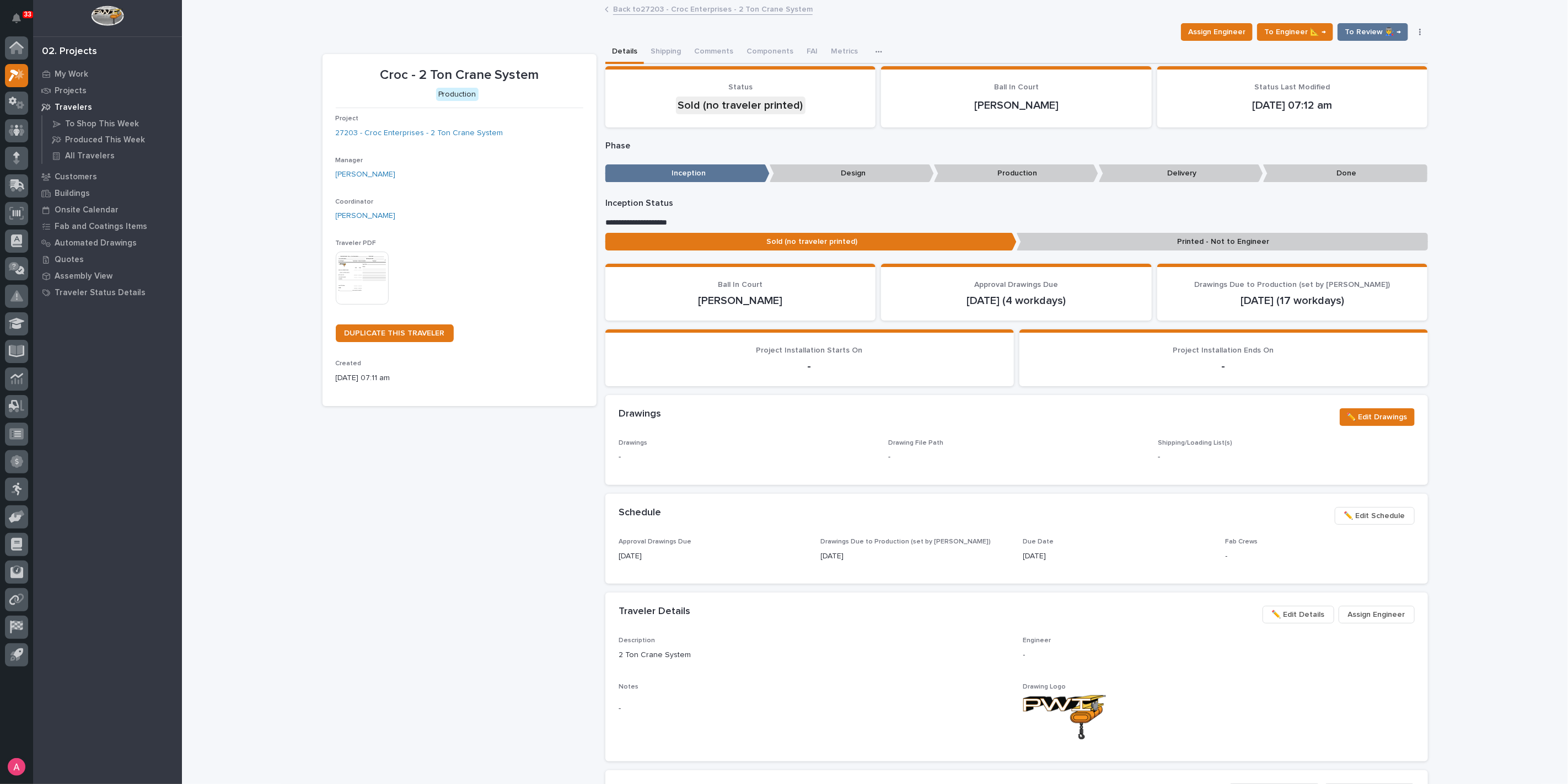
click at [377, 276] on img at bounding box center [362, 278] width 53 height 53
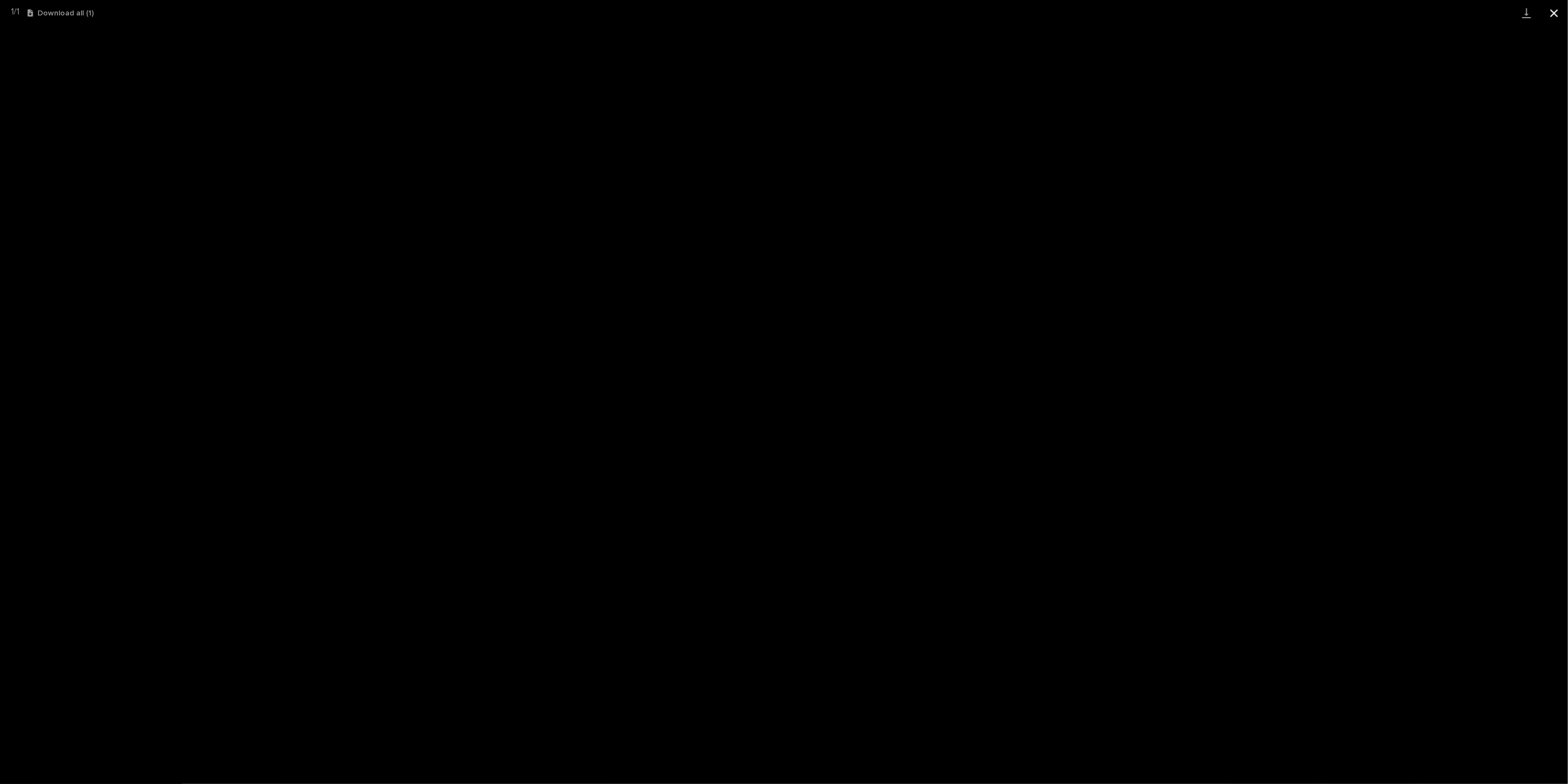
click at [1547, 20] on button "Close gallery" at bounding box center [1554, 13] width 28 height 26
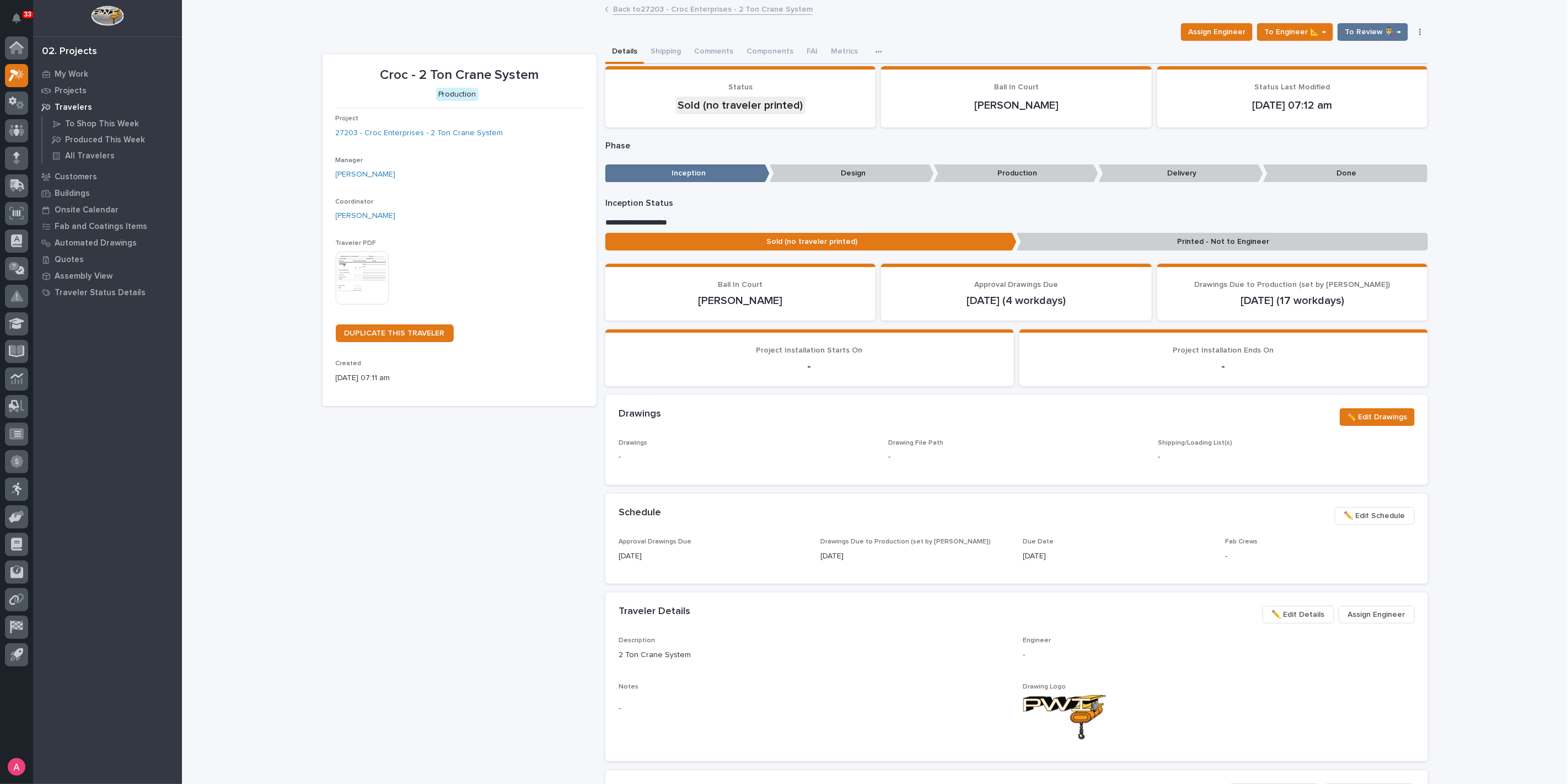
click at [1223, 245] on p "Printed - Not to Engineer" at bounding box center [1222, 242] width 411 height 18
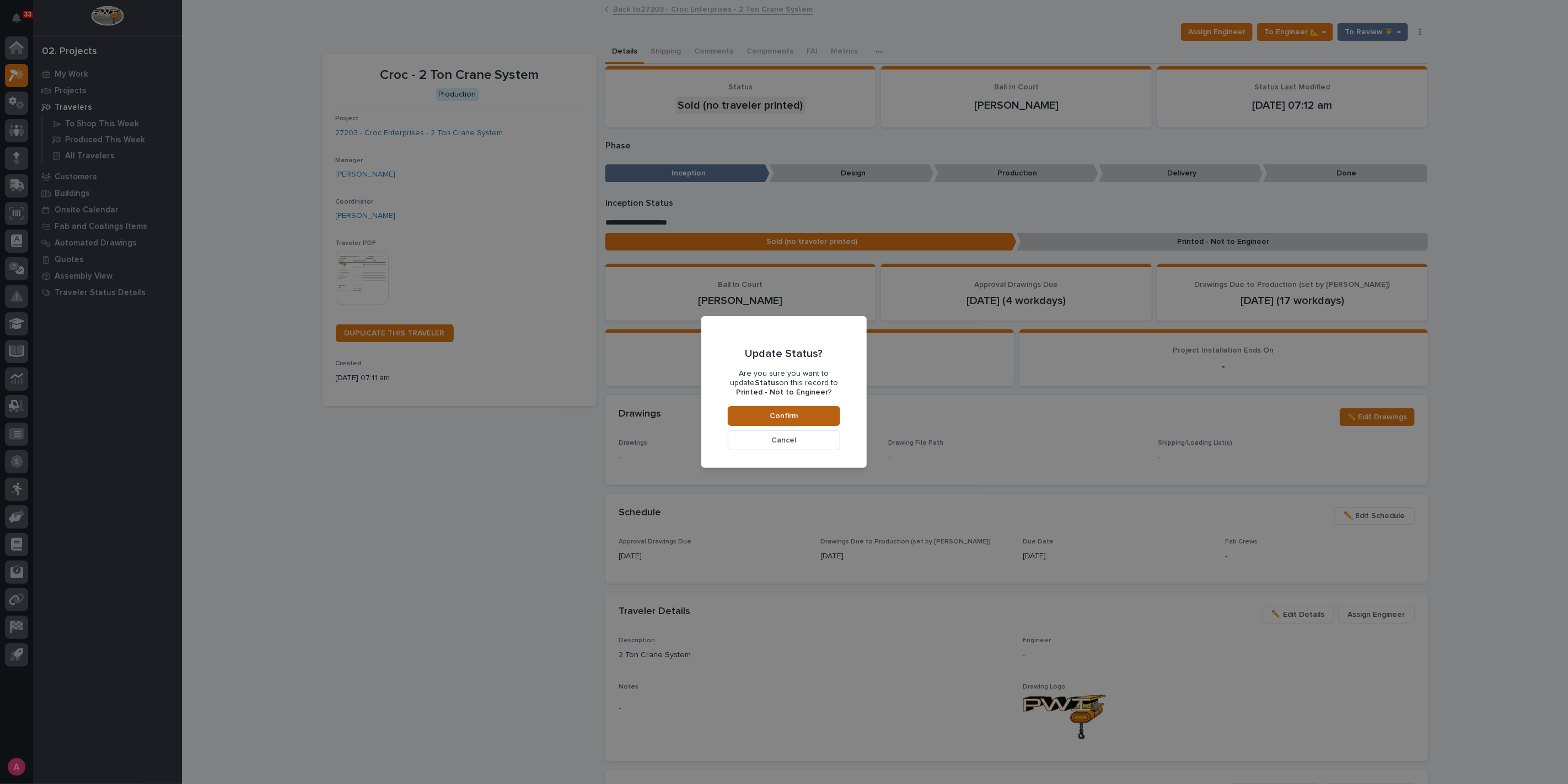
click at [789, 412] on span "Confirm" at bounding box center [784, 416] width 28 height 10
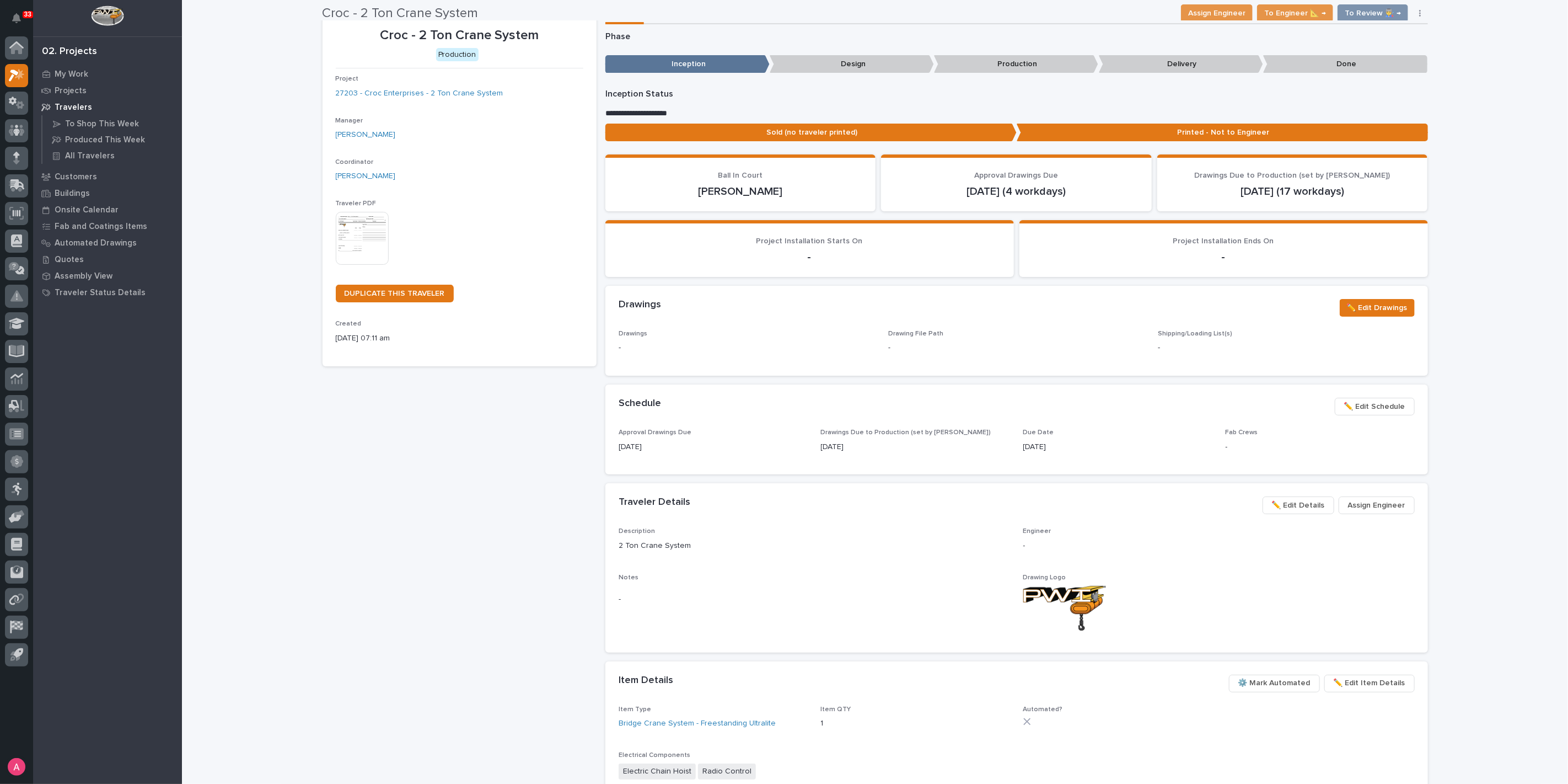
scroll to position [38, 0]
